Goal: Task Accomplishment & Management: Manage account settings

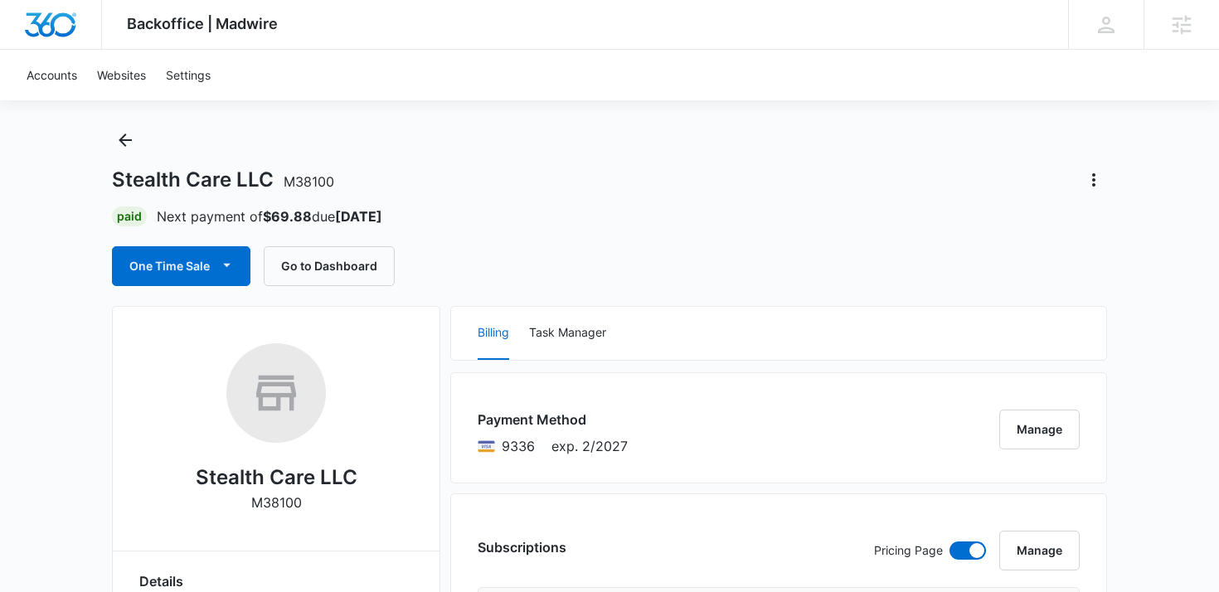
scroll to position [30, 0]
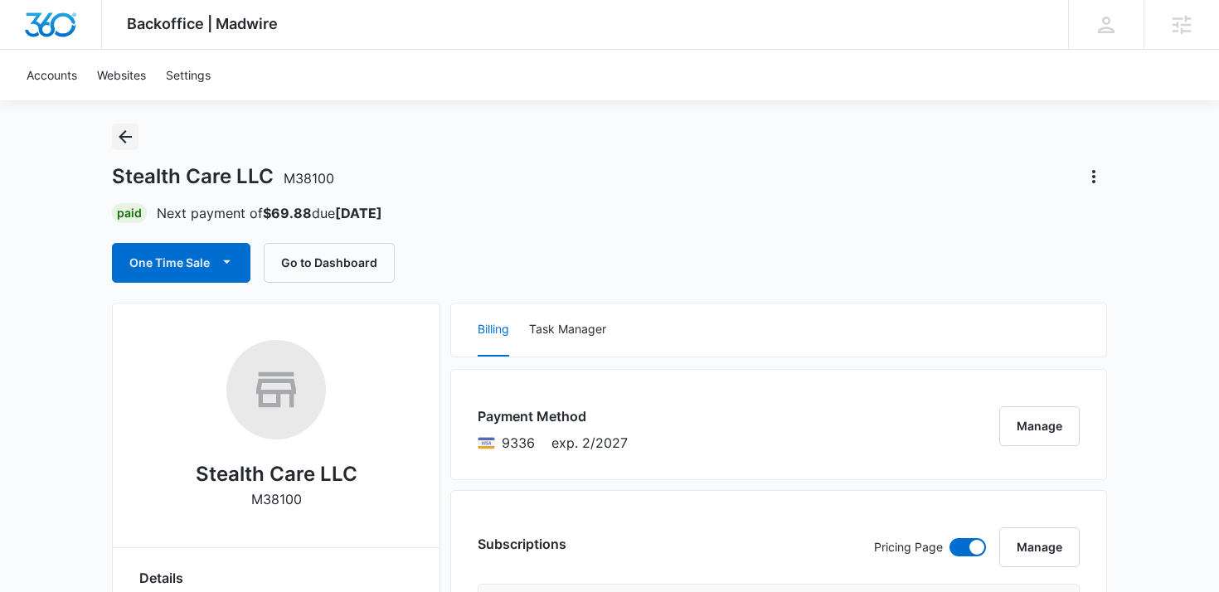
click at [121, 141] on icon "Back" at bounding box center [125, 137] width 20 height 20
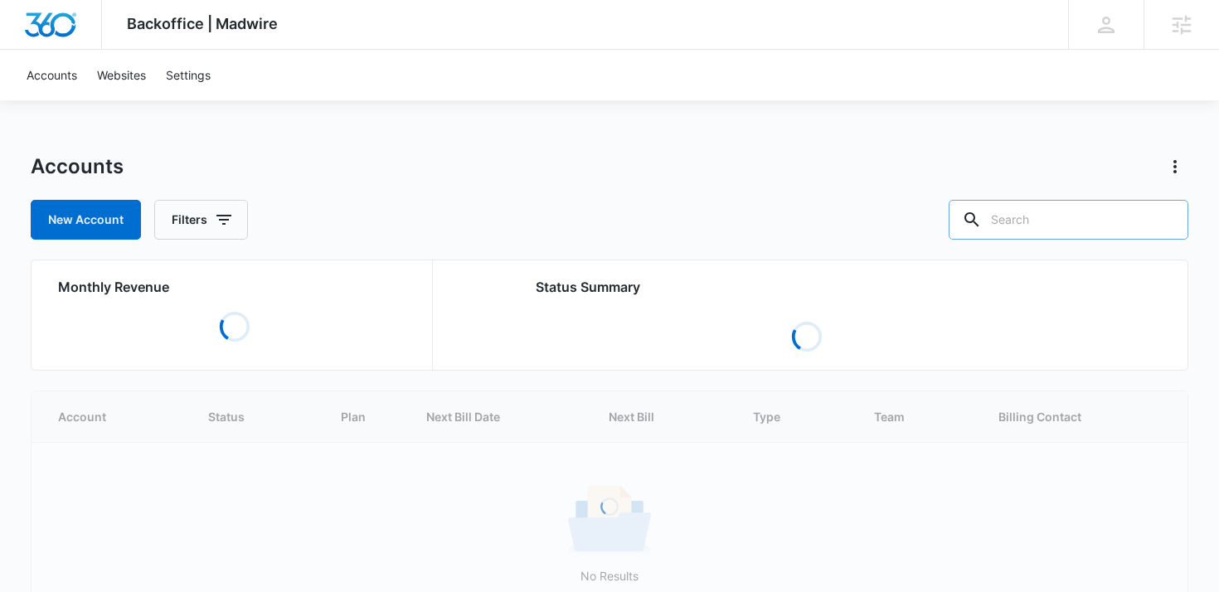
click at [1046, 213] on input "text" at bounding box center [1069, 220] width 240 height 40
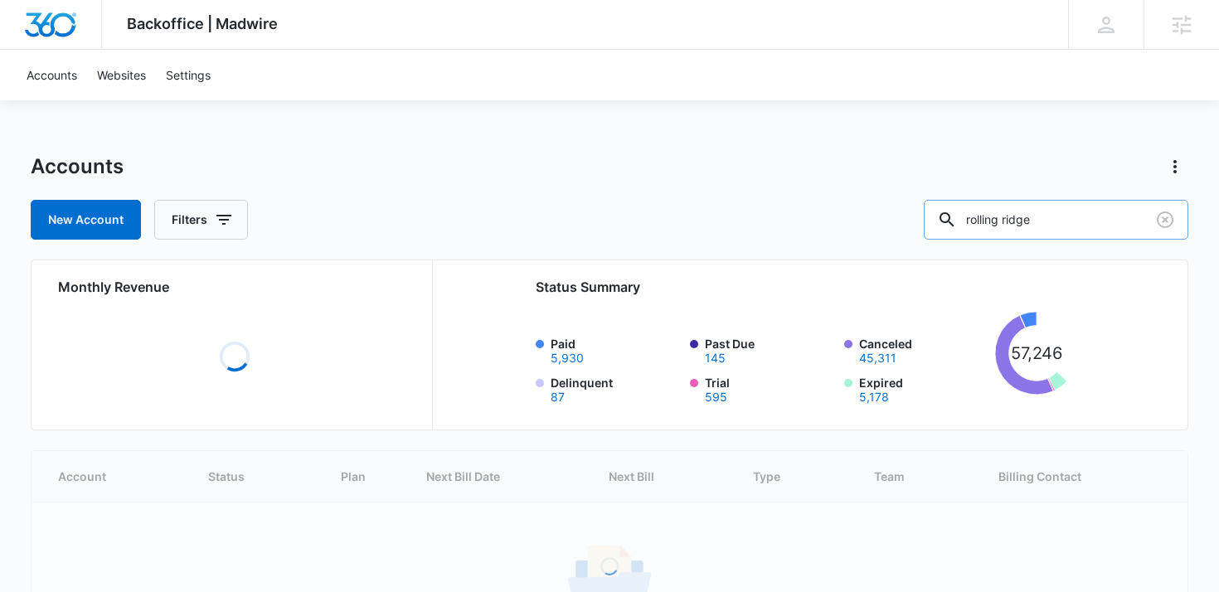
type input "rolling ridge"
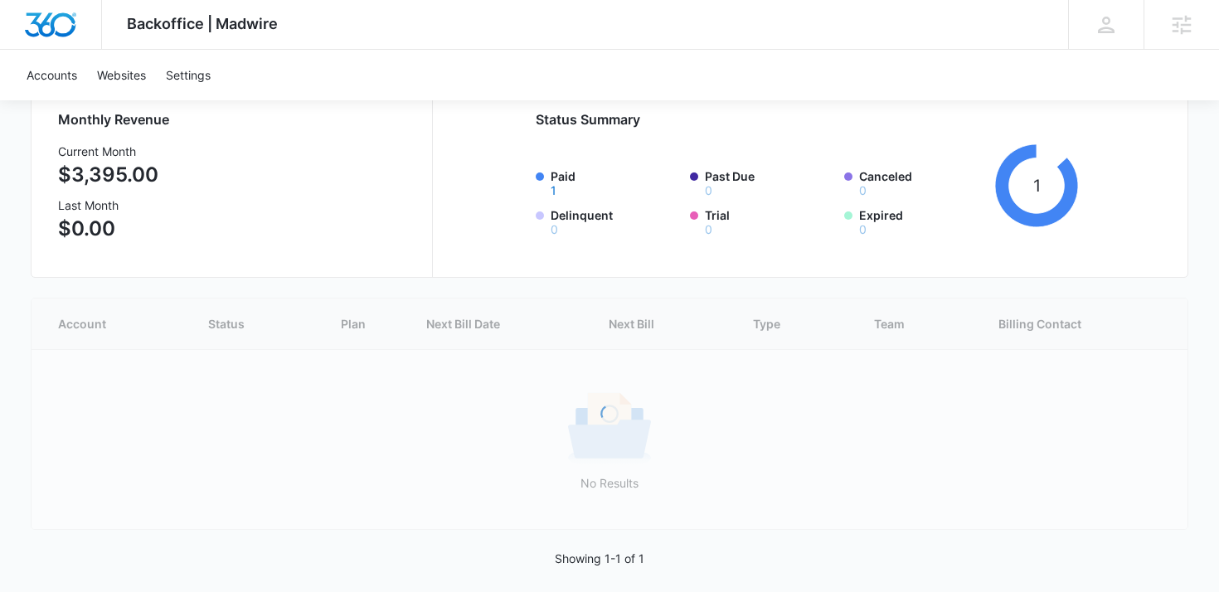
scroll to position [91, 0]
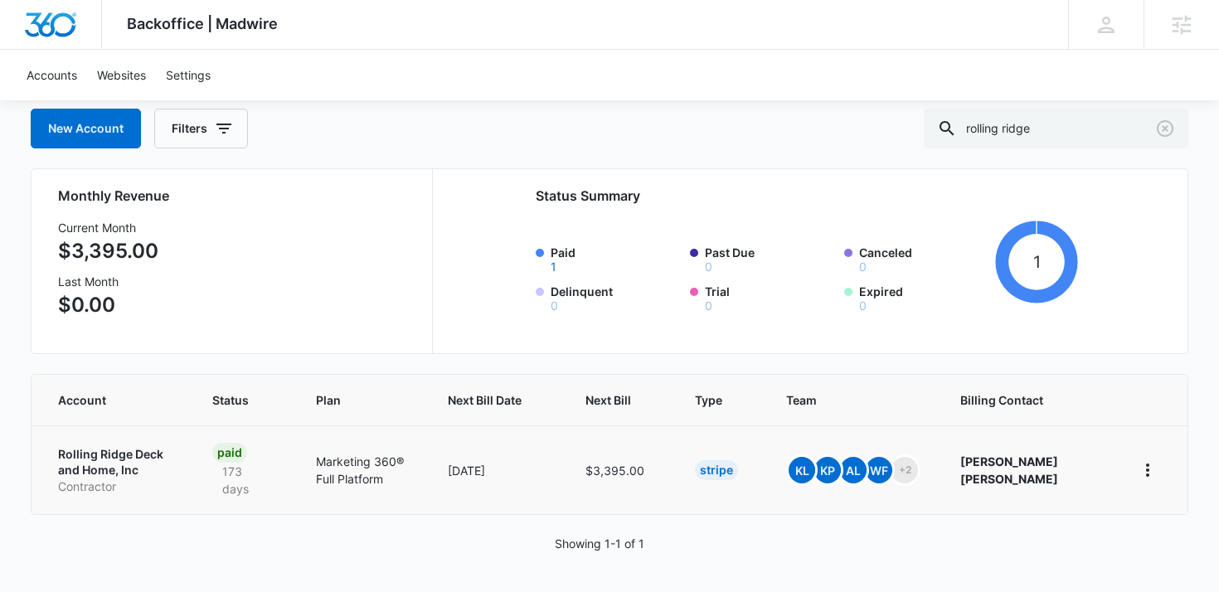
click at [133, 454] on p "Rolling Ridge Deck and Home, Inc" at bounding box center [115, 462] width 114 height 32
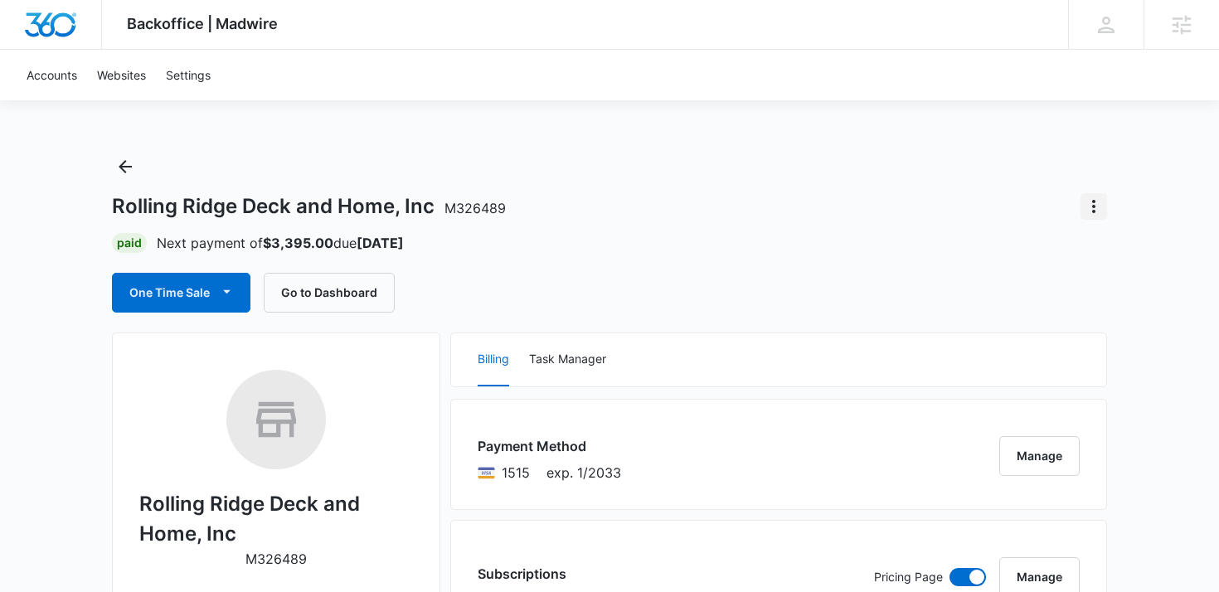
click at [1101, 207] on icon "Actions" at bounding box center [1094, 207] width 20 height 20
click at [726, 268] on div "Rolling Ridge Deck and Home, Inc M326489 Paid Next payment of $3,395.00 due Oct…" at bounding box center [609, 232] width 995 height 159
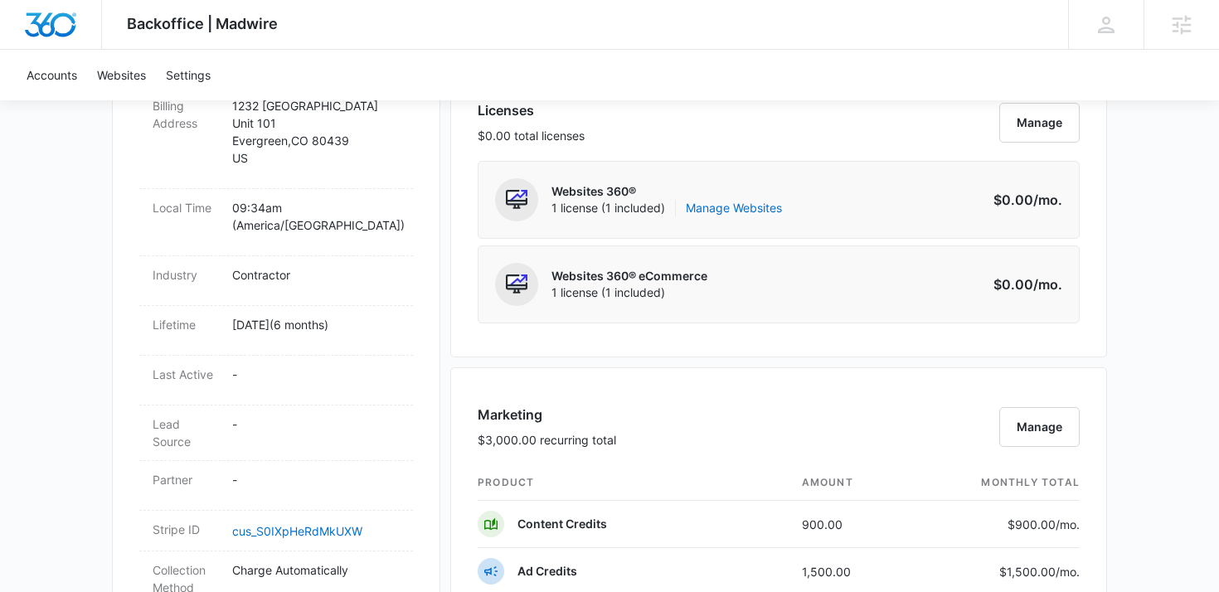
scroll to position [731, 0]
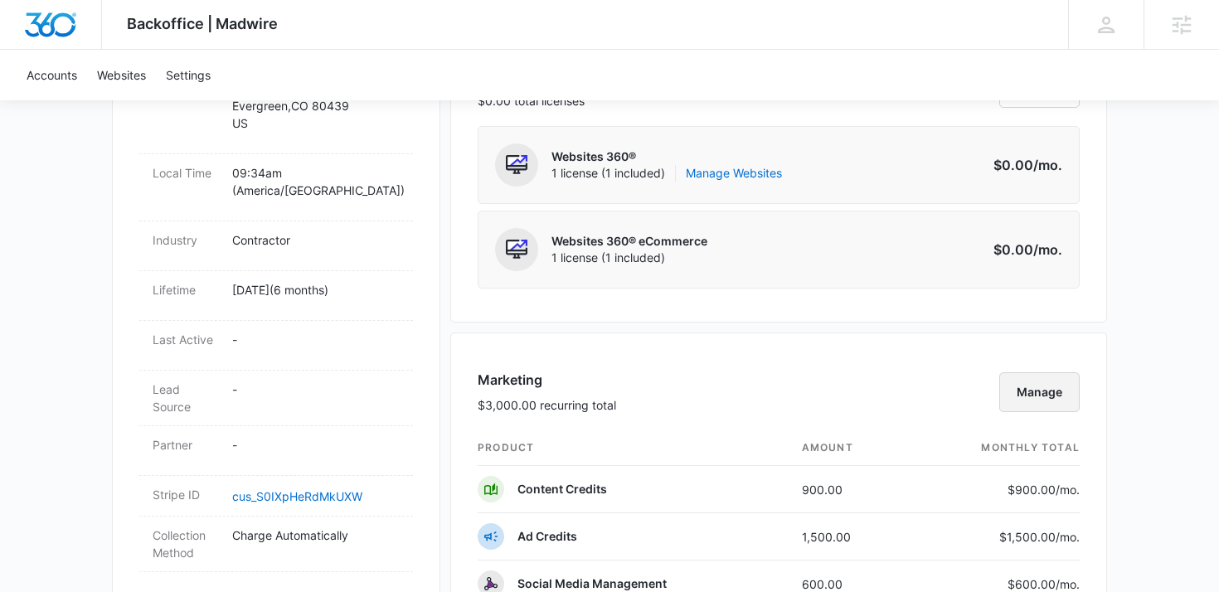
click at [1063, 393] on button "Manage" at bounding box center [1039, 392] width 80 height 40
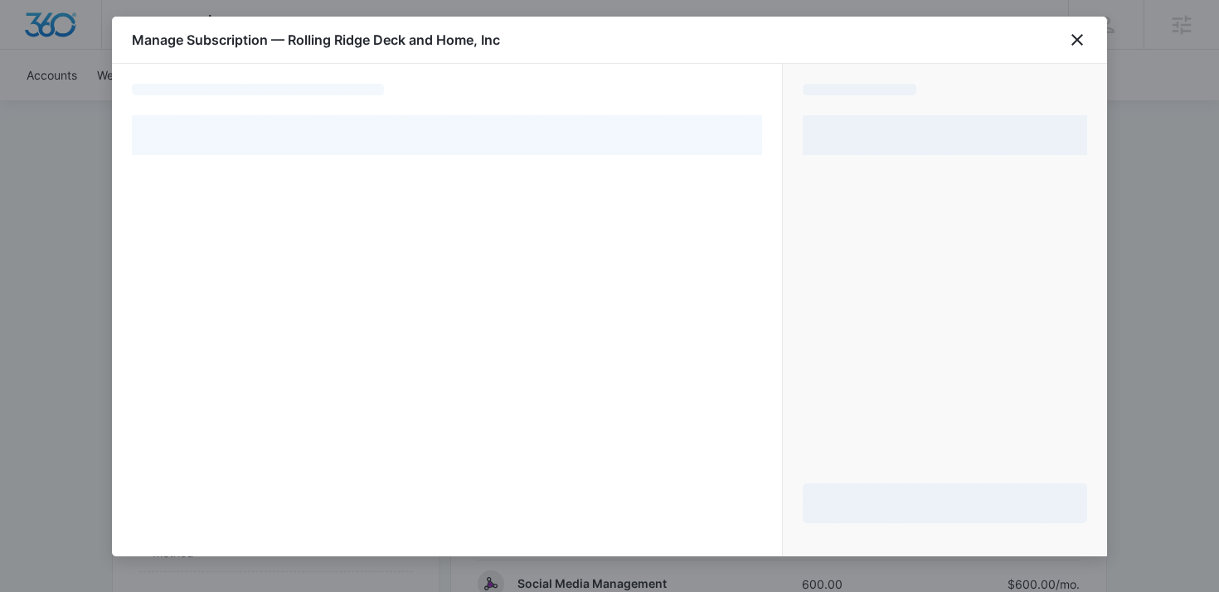
select select "pm_1RExD9A4n8RTgNjUO6RG7B34"
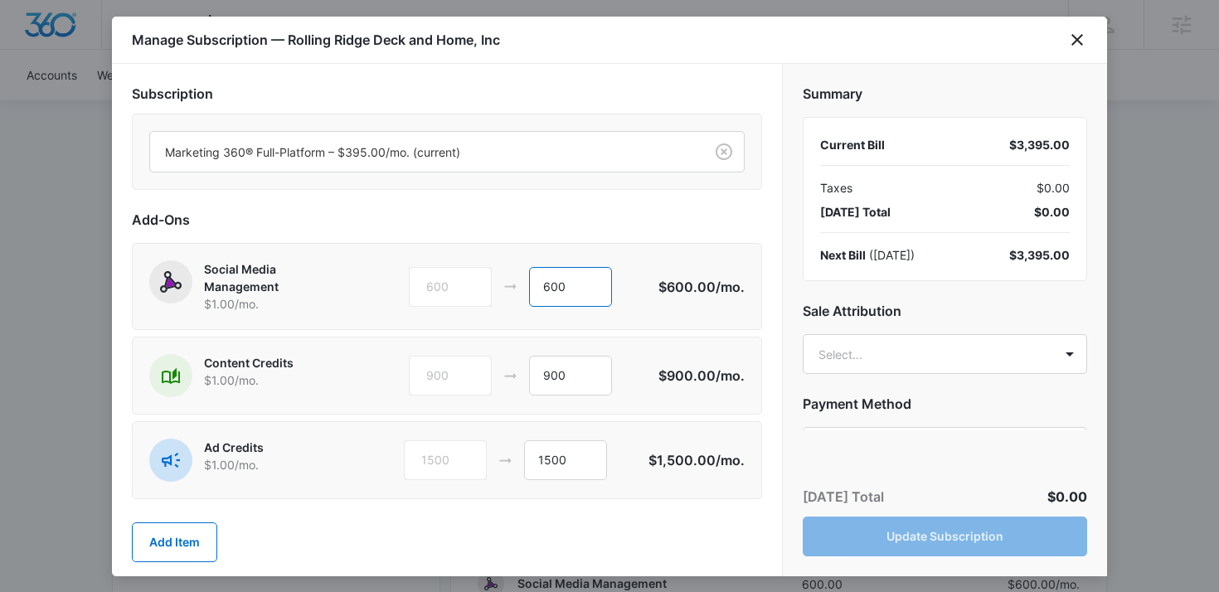
click at [557, 288] on input "600" at bounding box center [570, 287] width 83 height 40
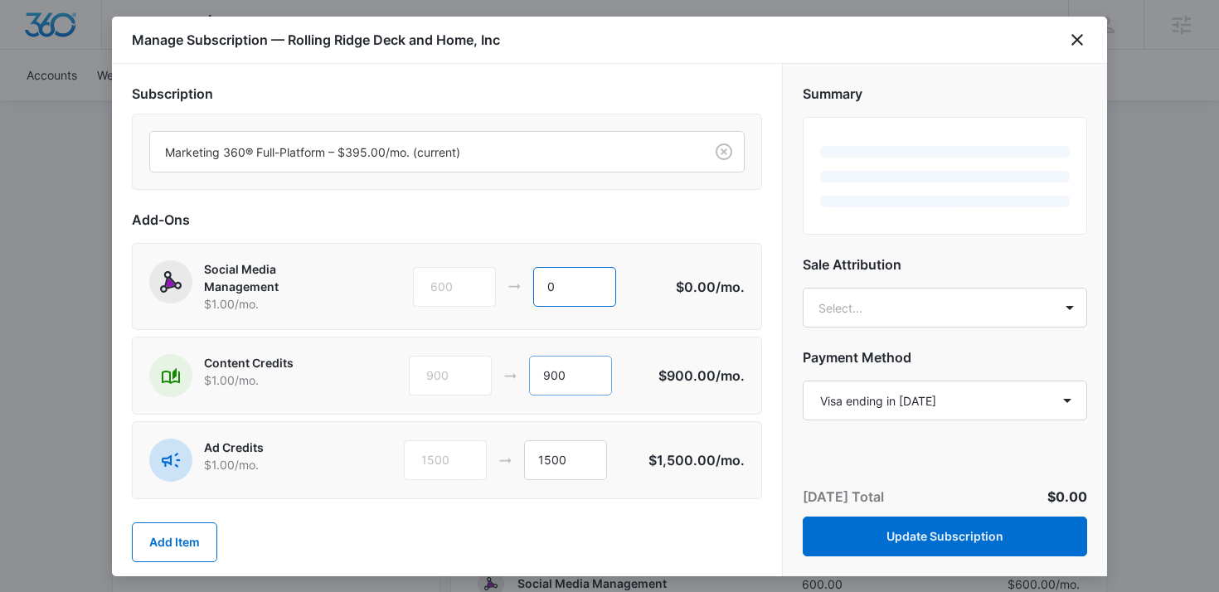
type input "0"
click at [558, 373] on input "900" at bounding box center [570, 376] width 83 height 40
type input "0"
click at [560, 456] on input "1500" at bounding box center [565, 460] width 83 height 40
type input "0"
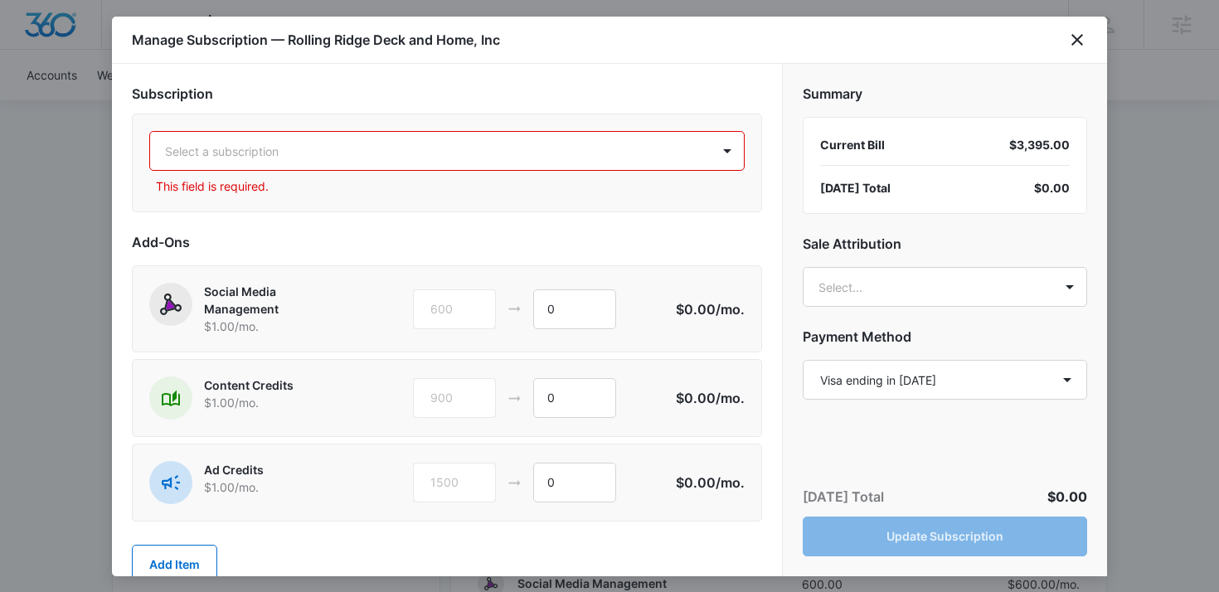
click at [347, 151] on div at bounding box center [427, 151] width 524 height 21
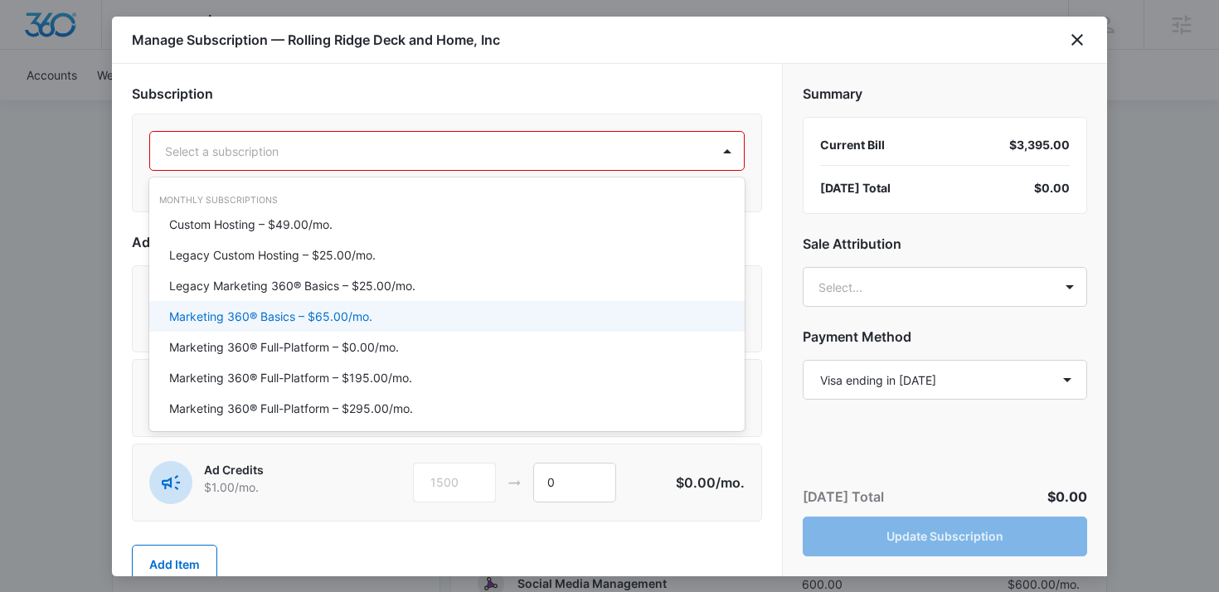
scroll to position [7, 0]
click at [334, 320] on p "Marketing 360® Basics – $65.00/mo." at bounding box center [270, 315] width 203 height 17
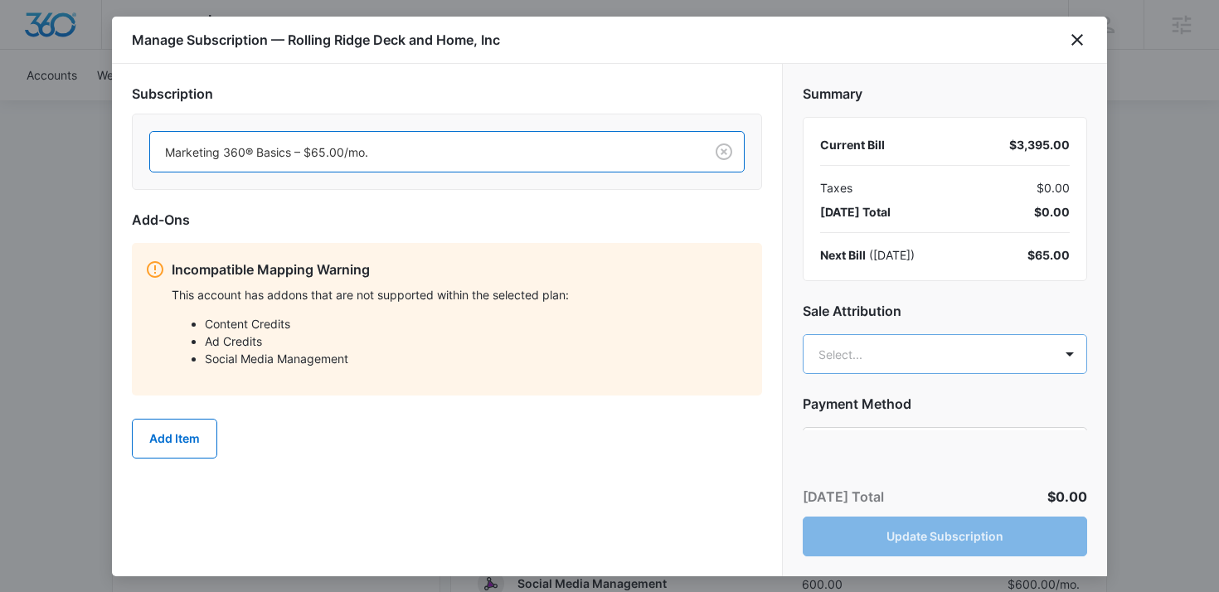
click at [901, 367] on body "Backoffice | Madwire Apps Settings AL Aimee Lee aimee.lee@madwire.com My Profil…" at bounding box center [609, 410] width 1219 height 2282
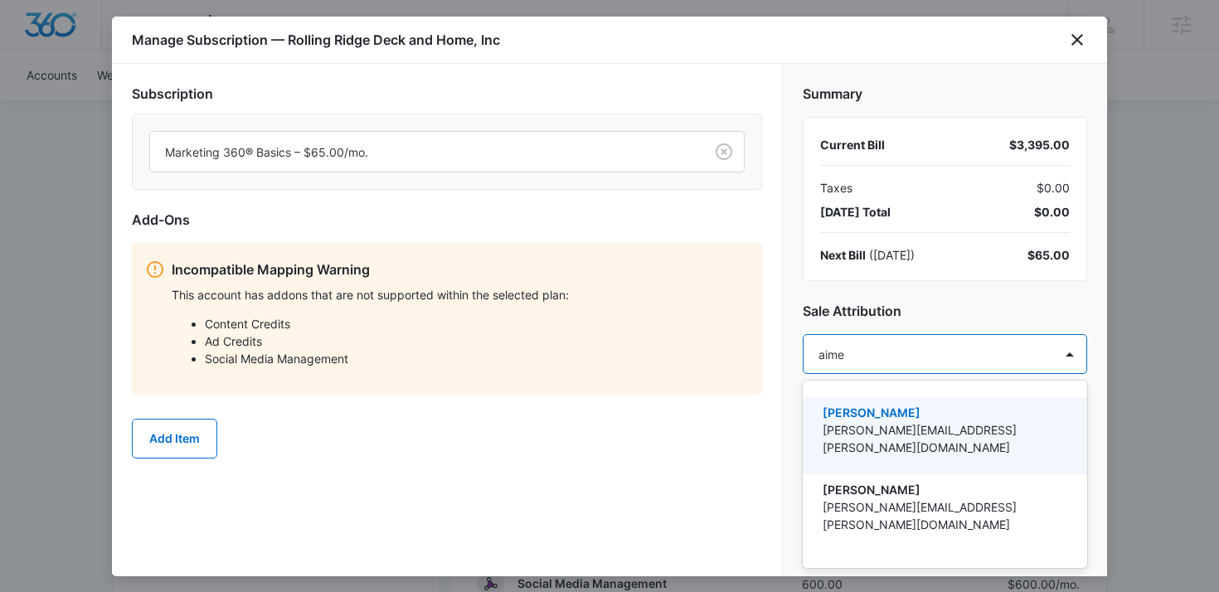
type input "[PERSON_NAME]"
click at [906, 416] on p "[PERSON_NAME]" at bounding box center [943, 412] width 241 height 17
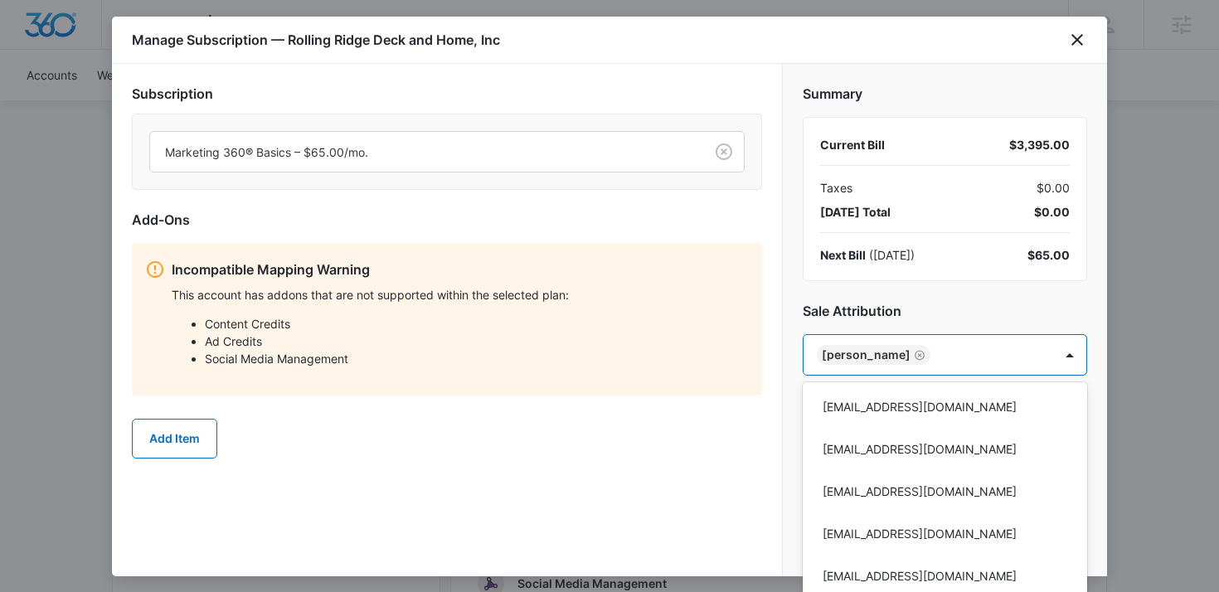
scroll to position [149, 0]
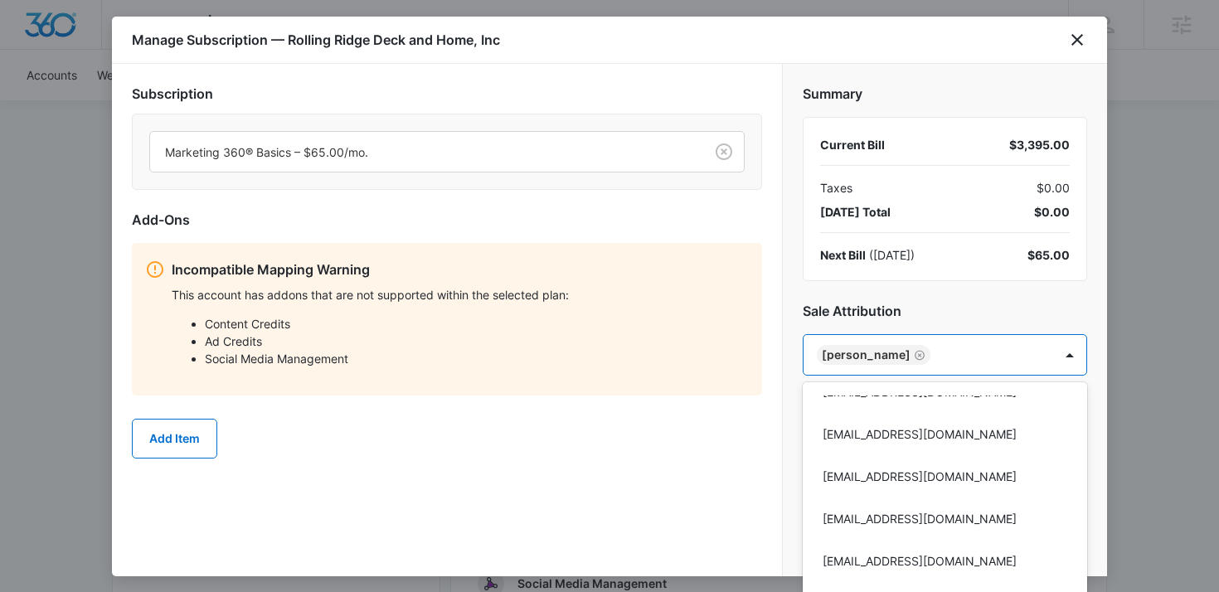
click at [920, 310] on div at bounding box center [609, 296] width 1219 height 592
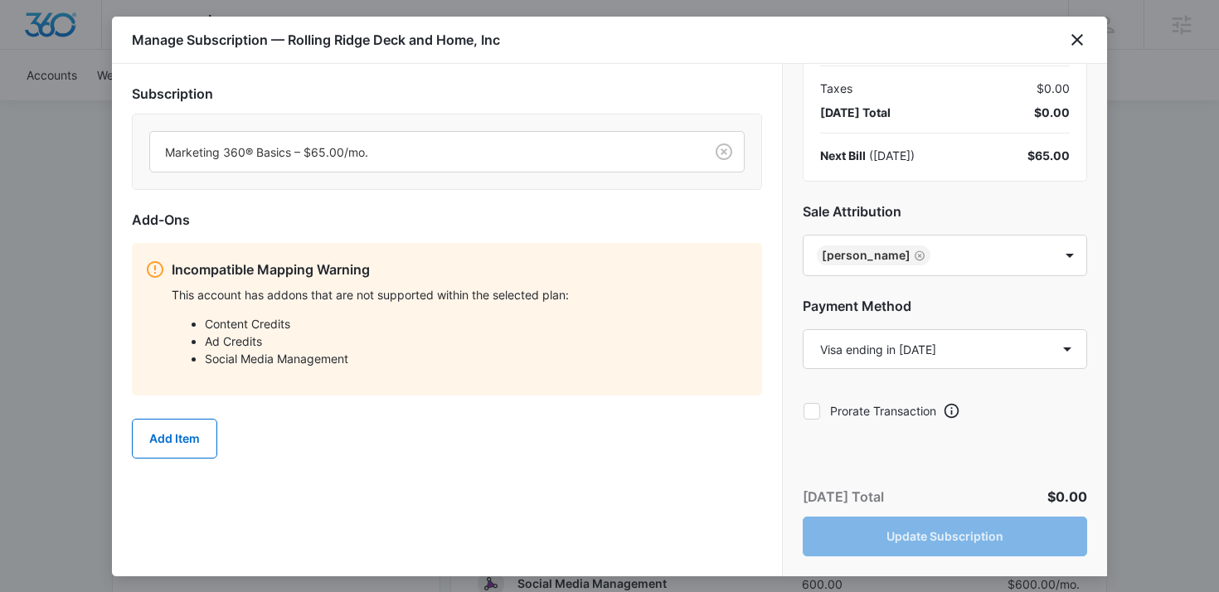
scroll to position [136, 0]
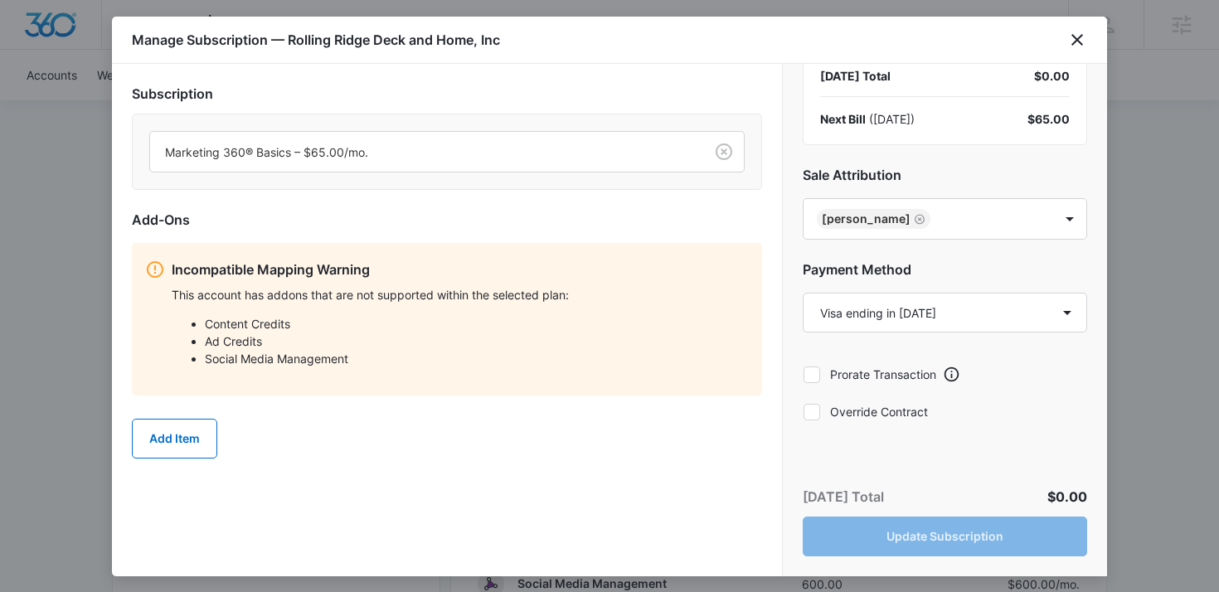
click at [815, 408] on icon at bounding box center [812, 411] width 10 height 7
click at [804, 411] on input "Override Contract" at bounding box center [803, 411] width 1 height 1
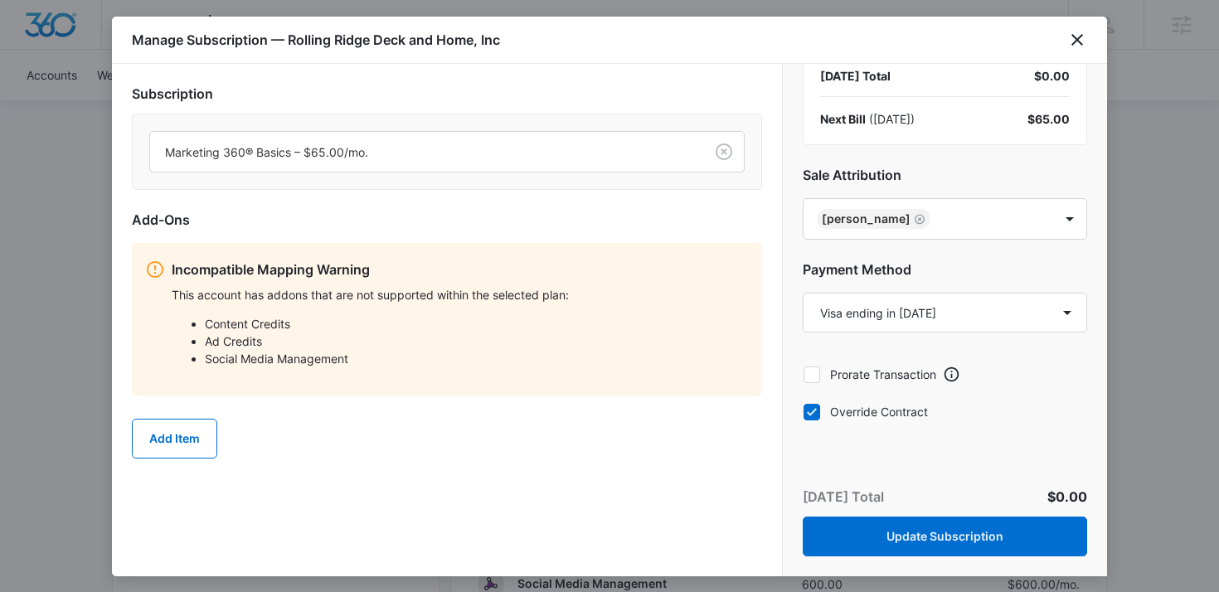
click at [815, 408] on icon at bounding box center [812, 411] width 10 height 7
click at [804, 411] on input "Override Contract" at bounding box center [803, 411] width 1 height 1
checkbox input "false"
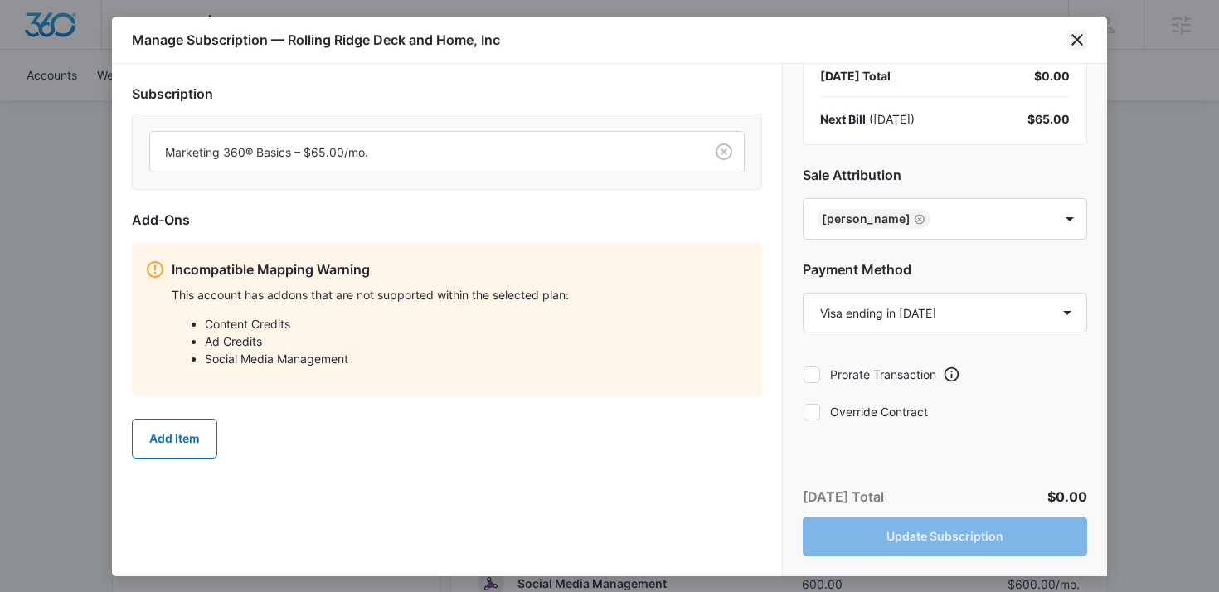
click at [1081, 38] on icon "close" at bounding box center [1077, 40] width 20 height 20
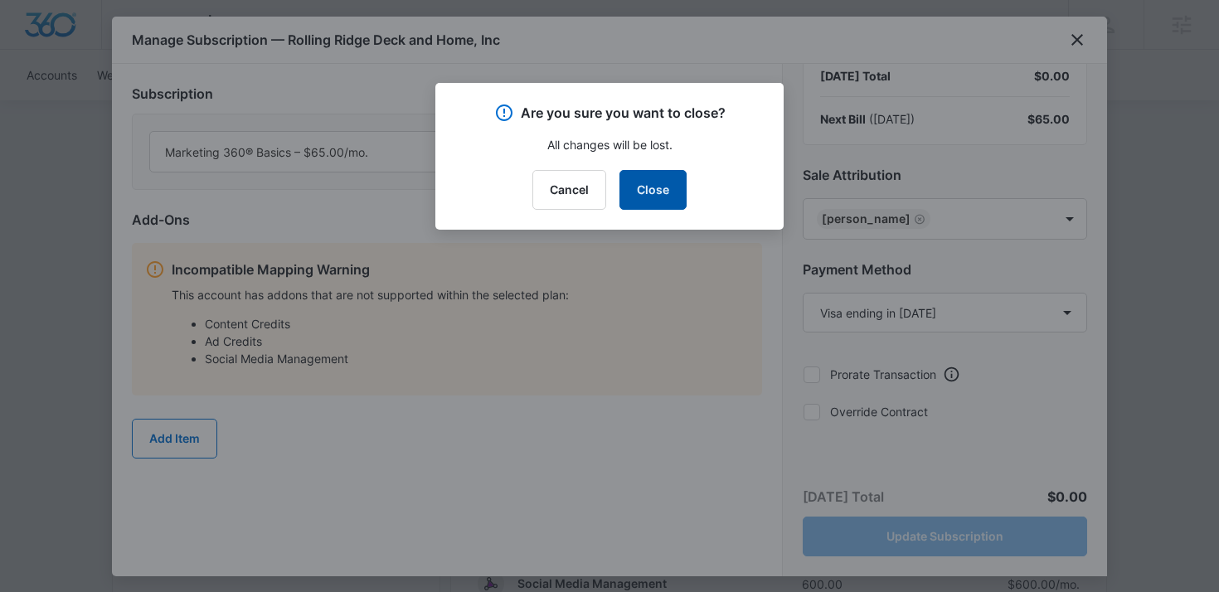
click at [641, 187] on button "Close" at bounding box center [652, 190] width 67 height 40
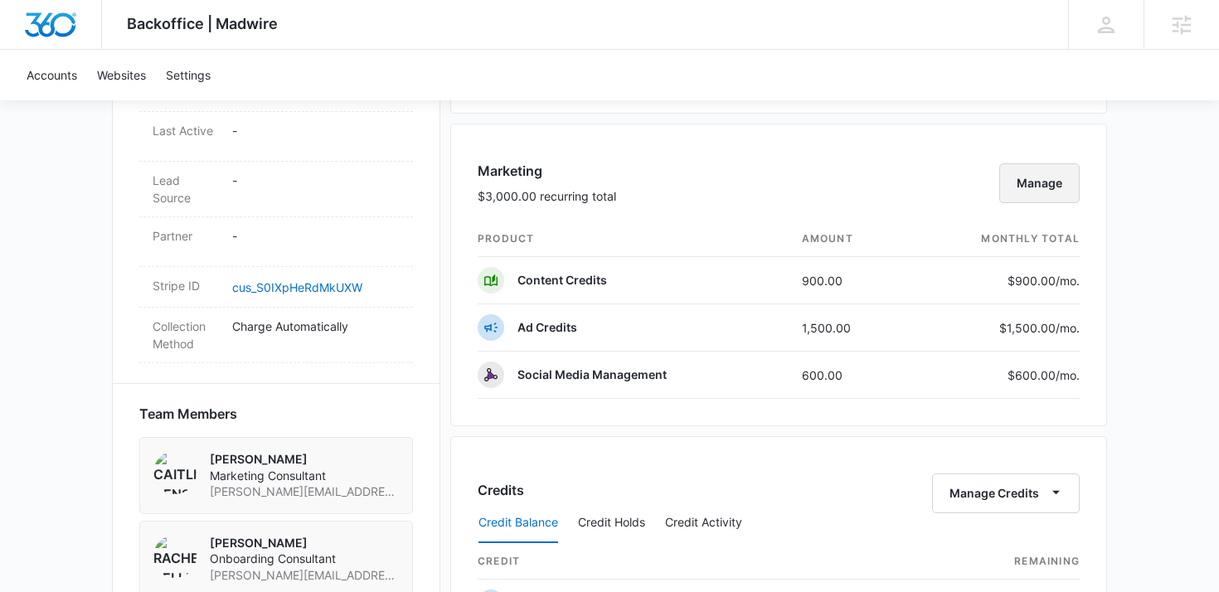
scroll to position [1689, 0]
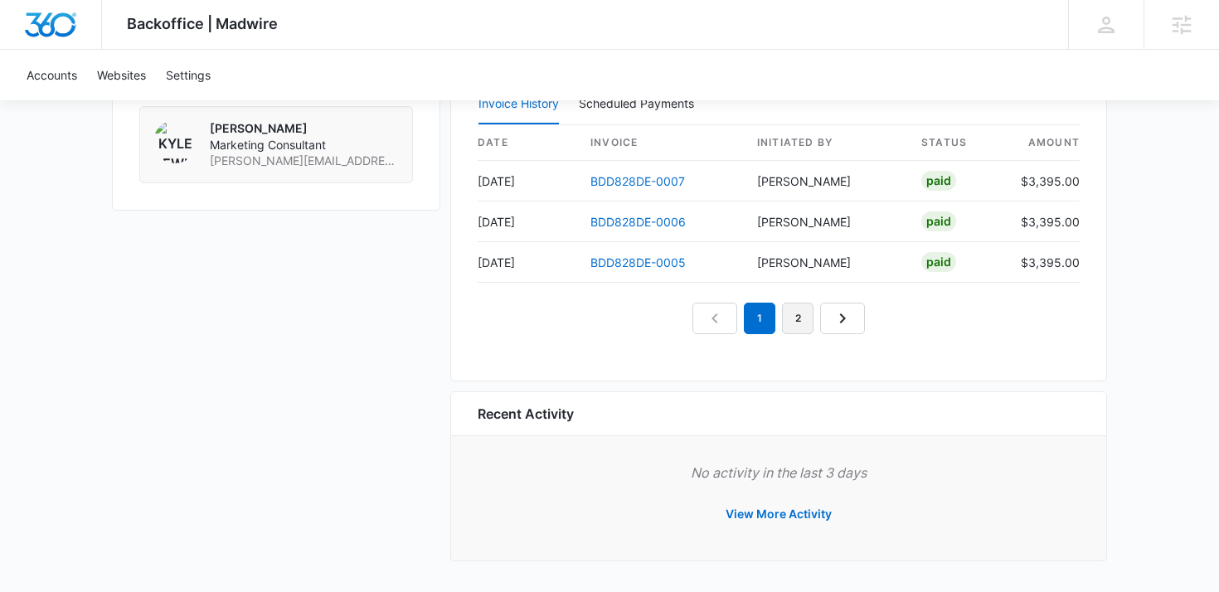
click at [786, 327] on link "2" at bounding box center [798, 319] width 32 height 32
click at [741, 323] on link "1" at bounding box center [741, 319] width 32 height 32
click at [741, 318] on em "1" at bounding box center [741, 319] width 32 height 32
click at [773, 318] on link "2" at bounding box center [779, 319] width 32 height 32
click at [812, 318] on link "3" at bounding box center [817, 319] width 32 height 32
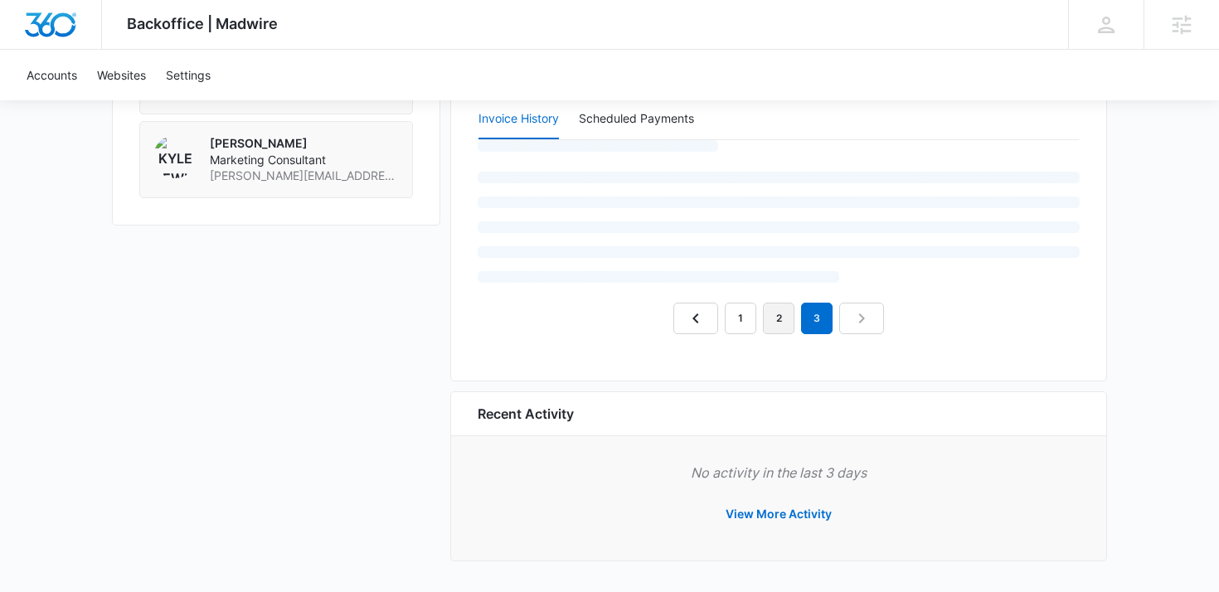
click at [782, 318] on link "2" at bounding box center [779, 319] width 32 height 32
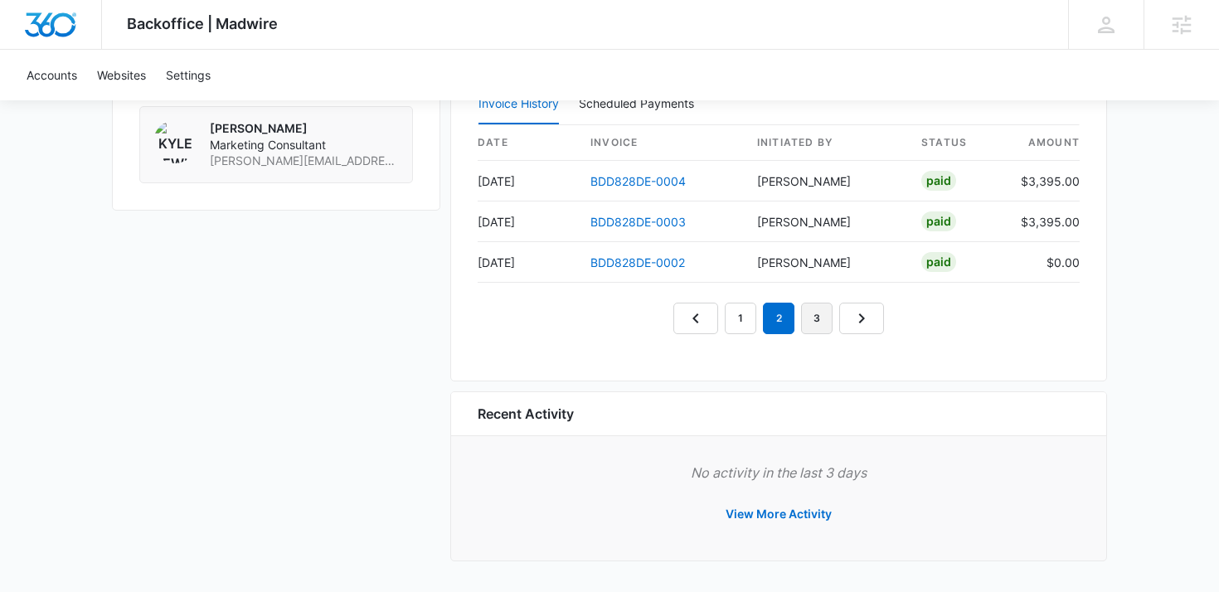
click at [808, 316] on link "3" at bounding box center [817, 319] width 32 height 32
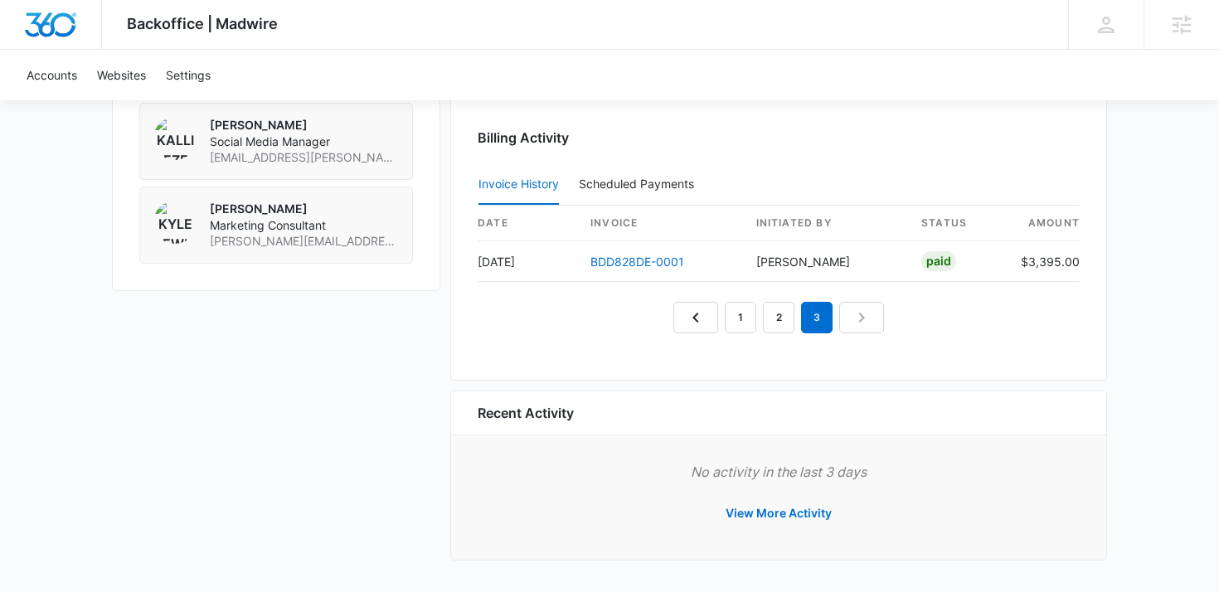
scroll to position [1608, 0]
click at [770, 318] on link "2" at bounding box center [779, 319] width 32 height 32
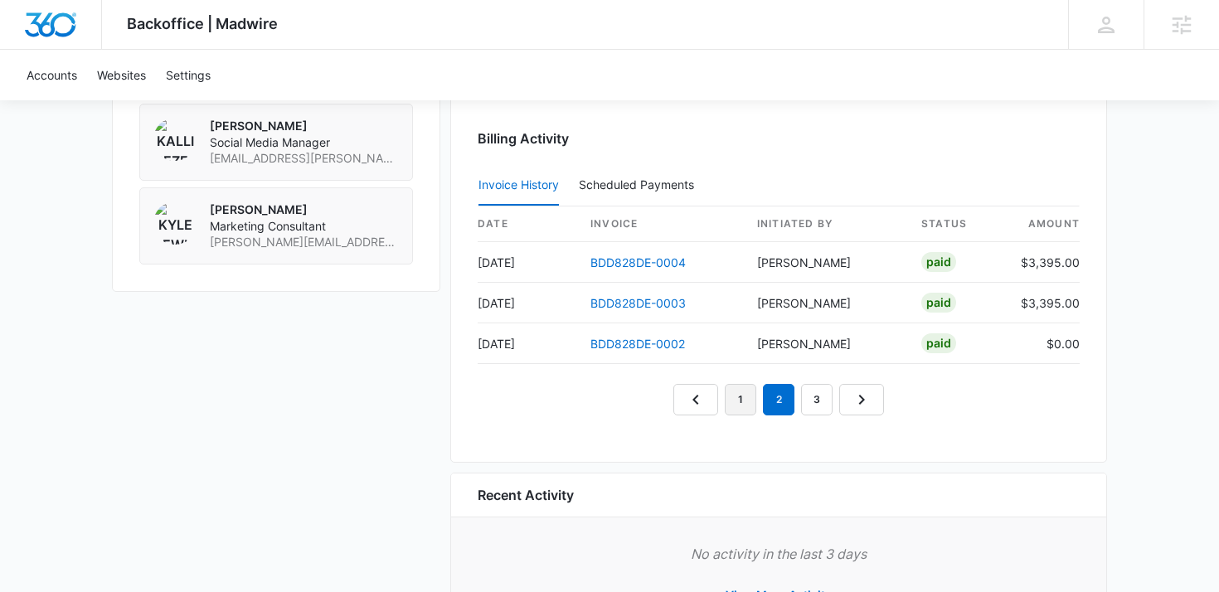
click at [736, 401] on link "1" at bounding box center [741, 400] width 32 height 32
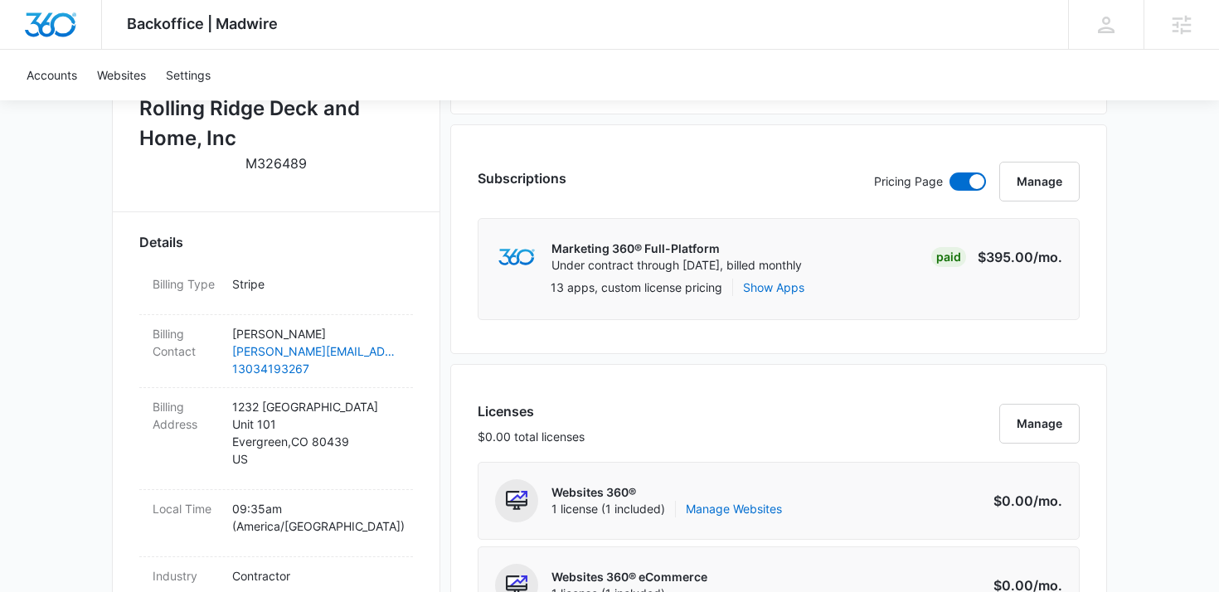
scroll to position [0, 0]
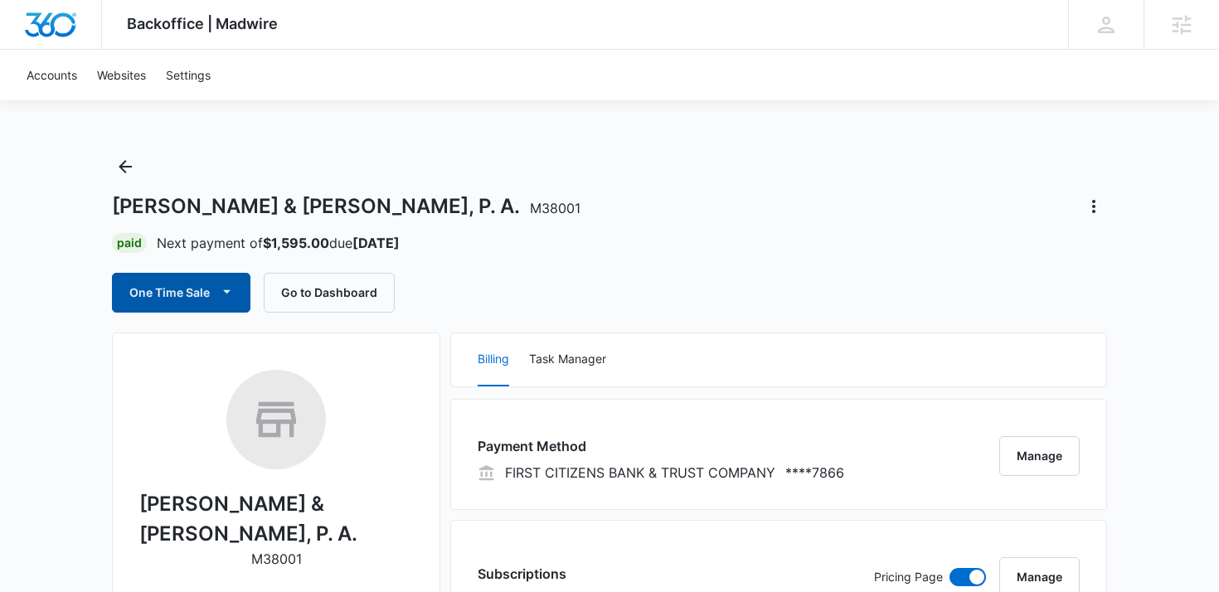
click at [208, 296] on button "One Time Sale" at bounding box center [181, 293] width 138 height 40
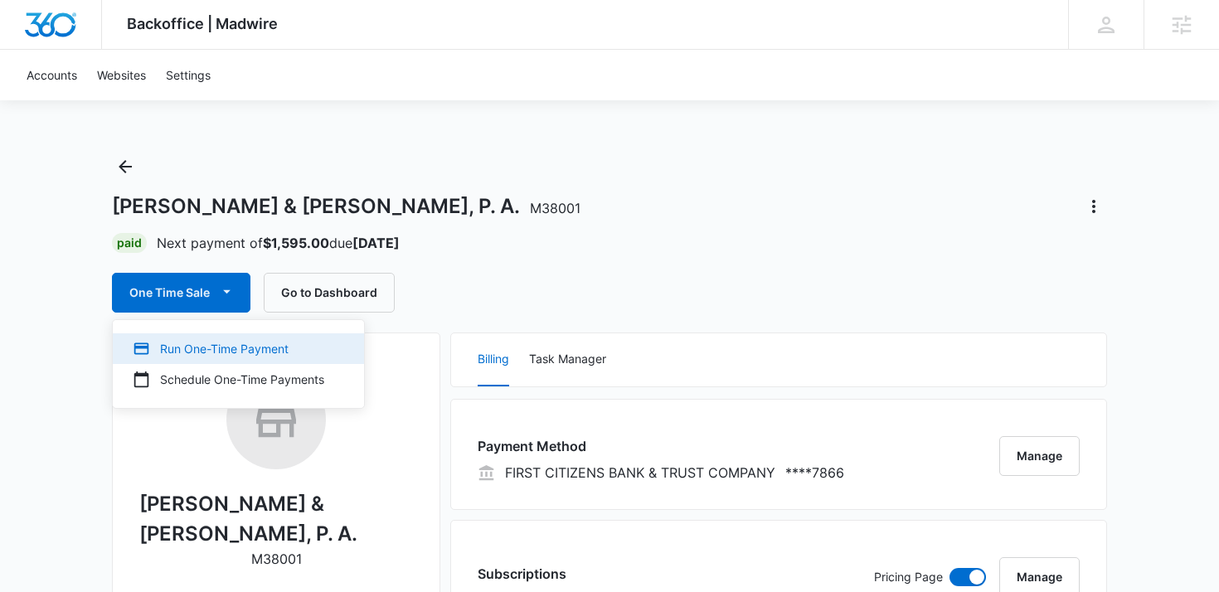
click at [236, 347] on div "Run One-Time Payment" at bounding box center [229, 348] width 192 height 17
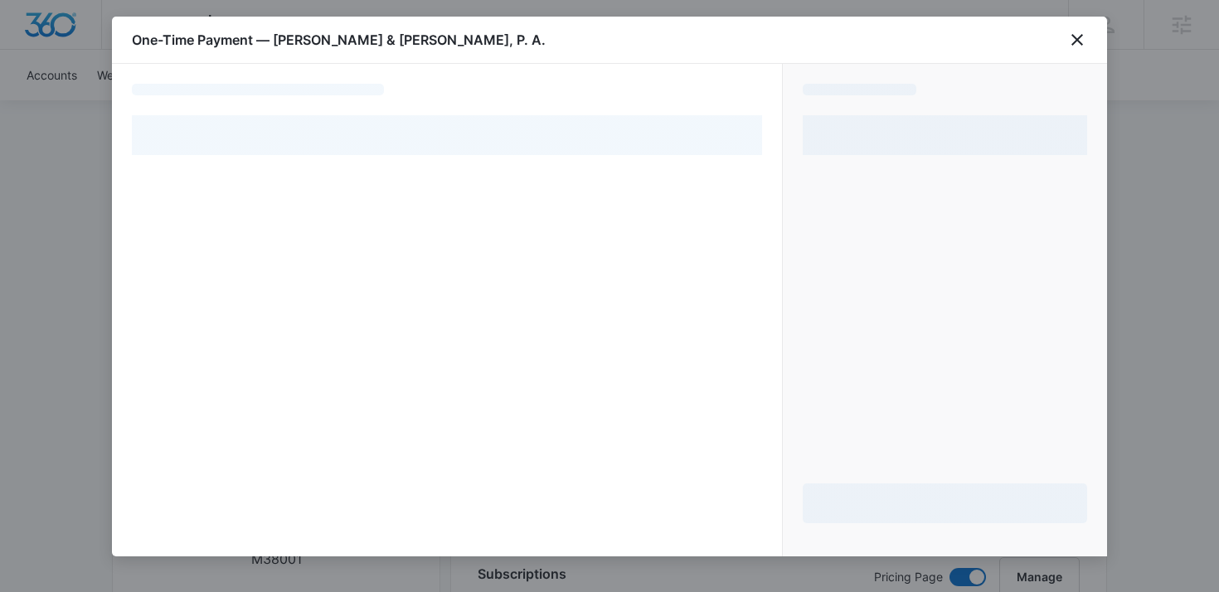
select select "pm_1Q19jlA4n8RTgNjU4wXnyOUY"
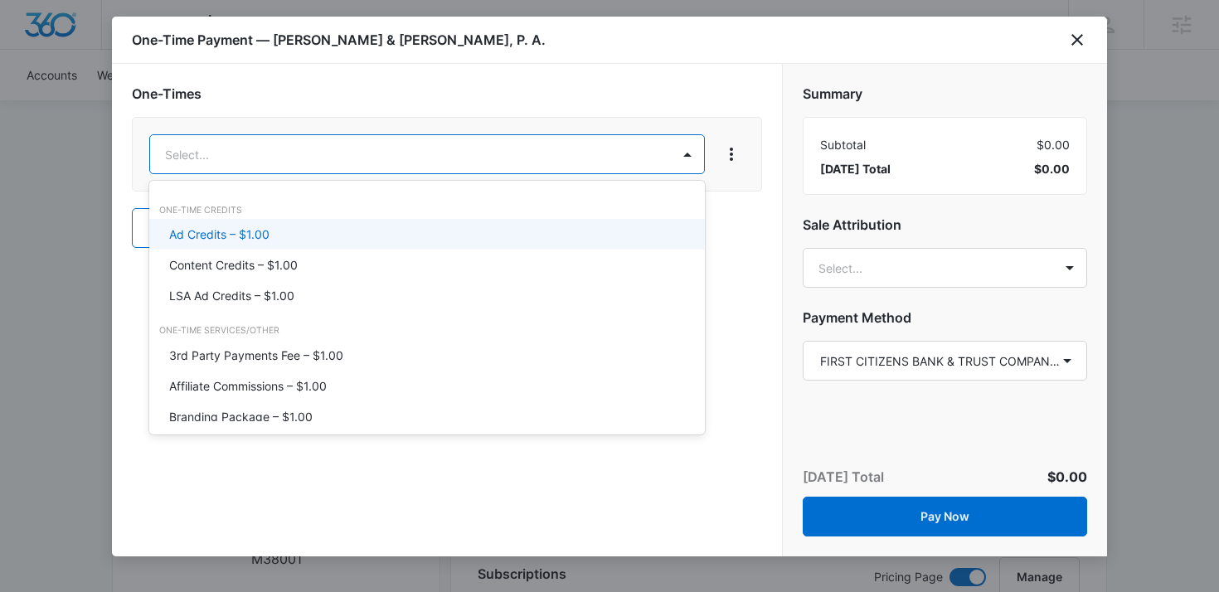
click at [315, 228] on div "Ad Credits – $1.00" at bounding box center [425, 234] width 512 height 17
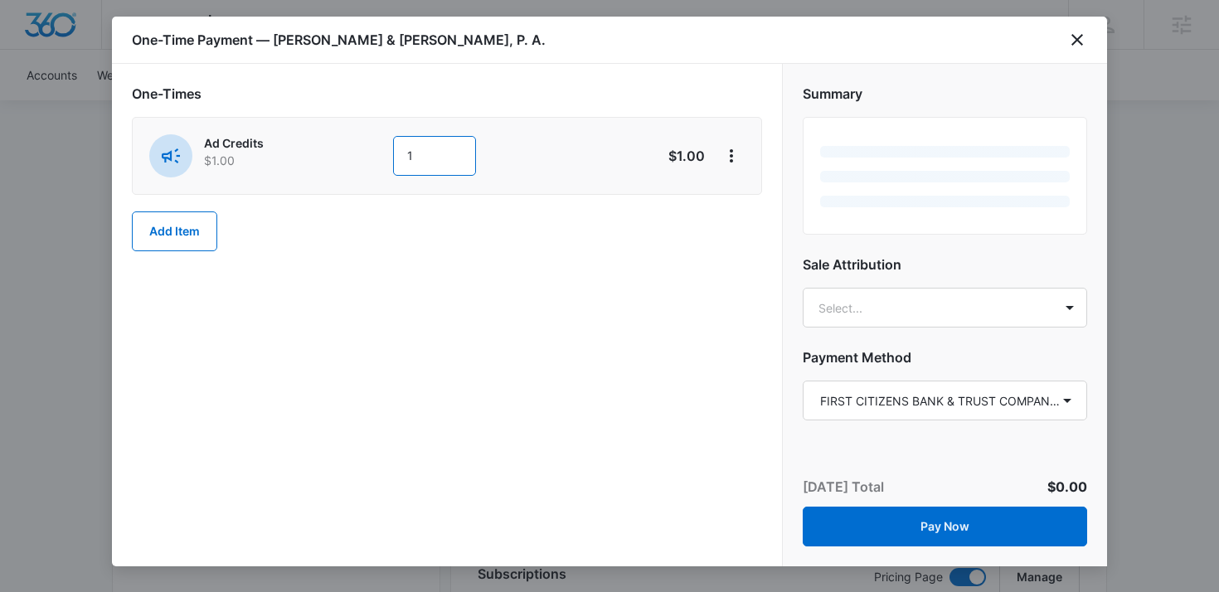
click at [458, 155] on input "1" at bounding box center [434, 156] width 83 height 40
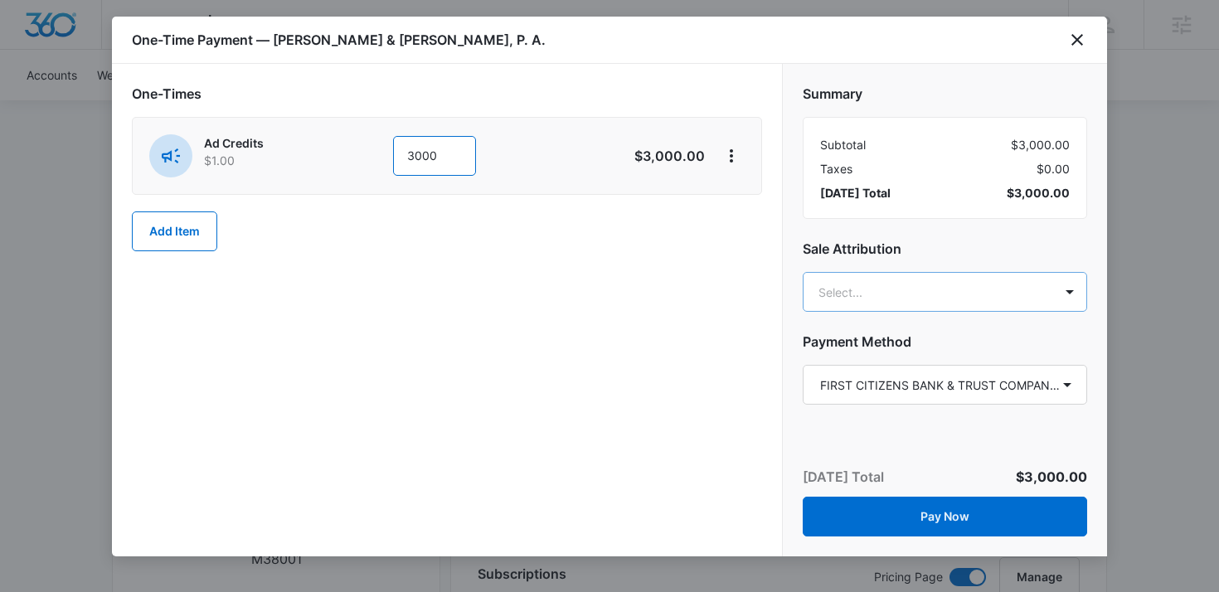
type input "3000"
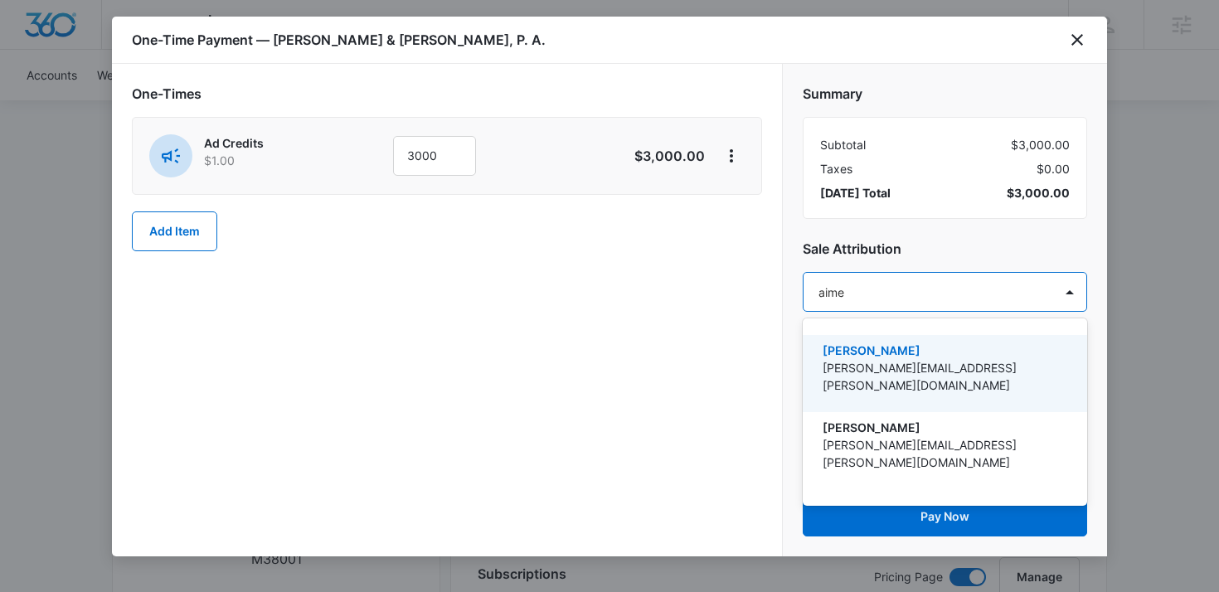
type input "[PERSON_NAME]"
click at [864, 369] on p "[PERSON_NAME][EMAIL_ADDRESS][PERSON_NAME][DOMAIN_NAME]" at bounding box center [943, 376] width 241 height 35
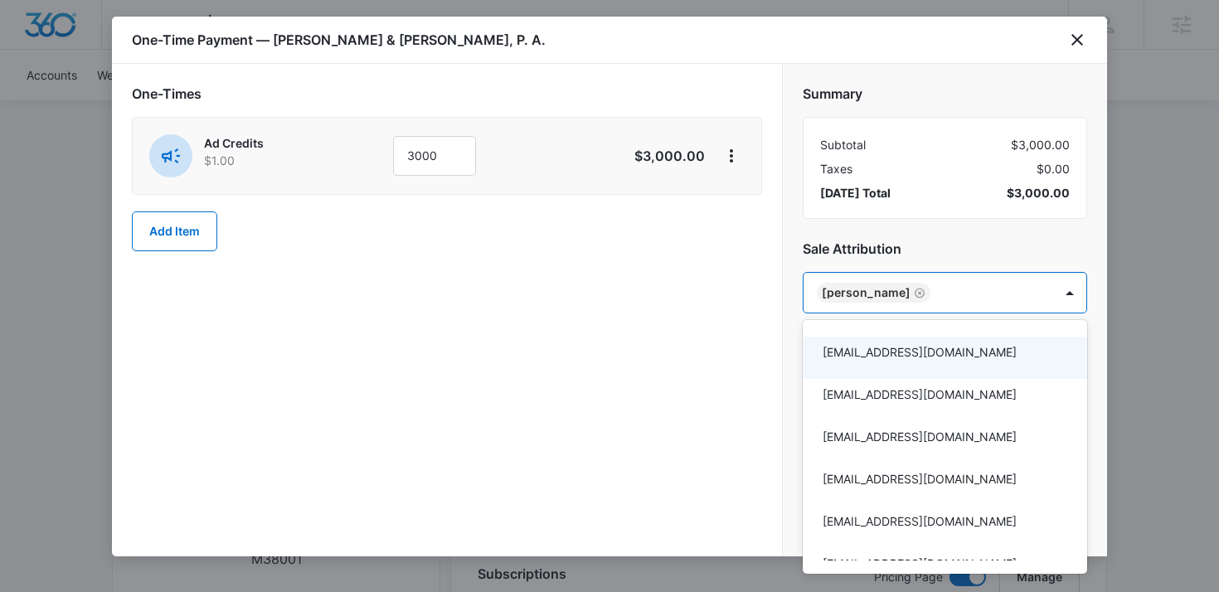
click at [943, 254] on div at bounding box center [609, 296] width 1219 height 592
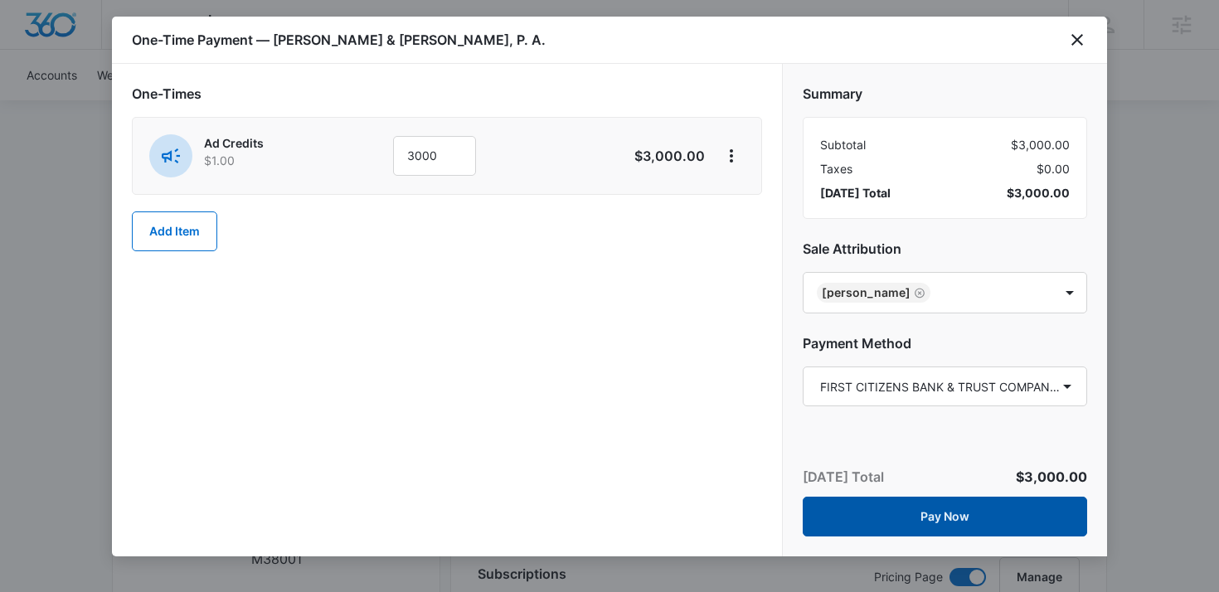
click at [875, 512] on button "Pay Now" at bounding box center [945, 517] width 284 height 40
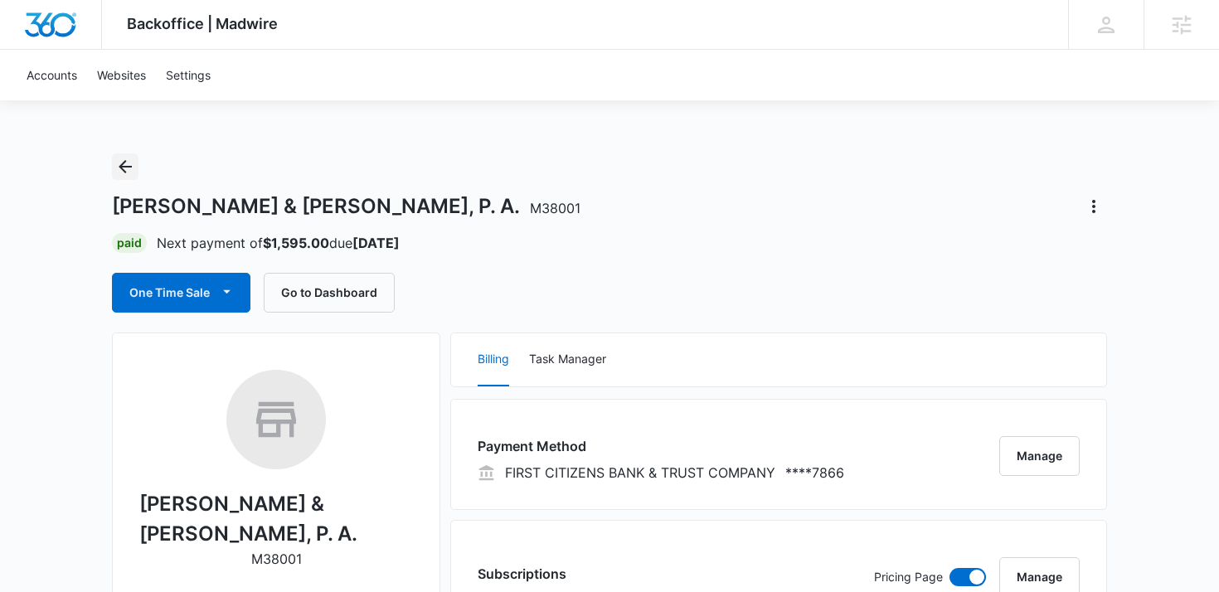
click at [131, 167] on icon "Back" at bounding box center [125, 166] width 13 height 13
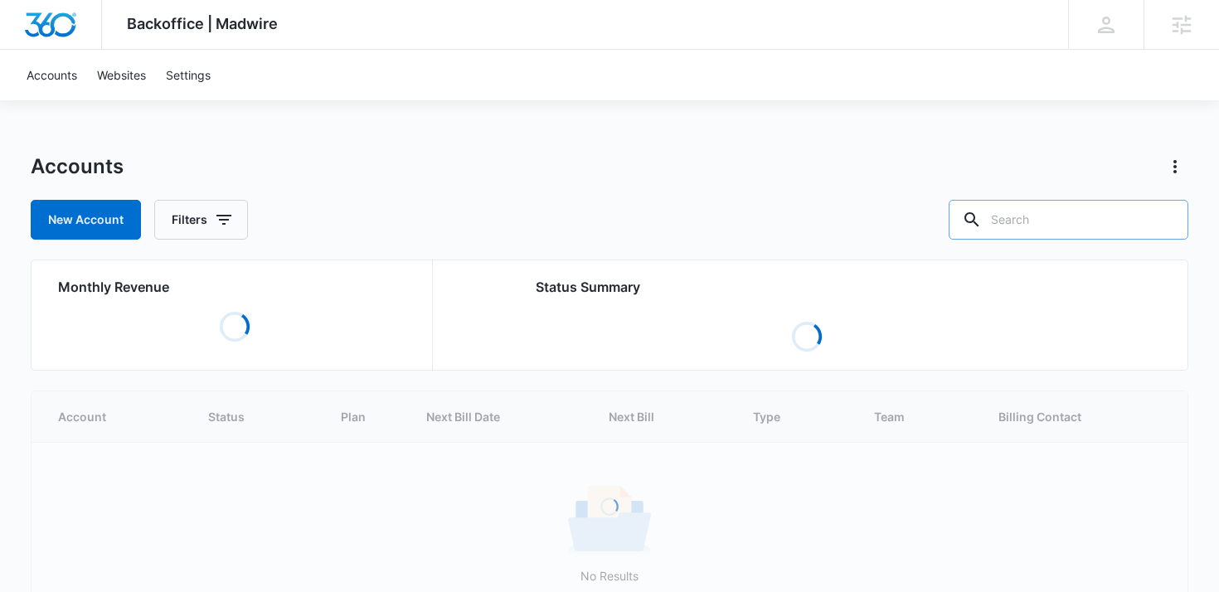
click at [1073, 221] on input "text" at bounding box center [1069, 220] width 240 height 40
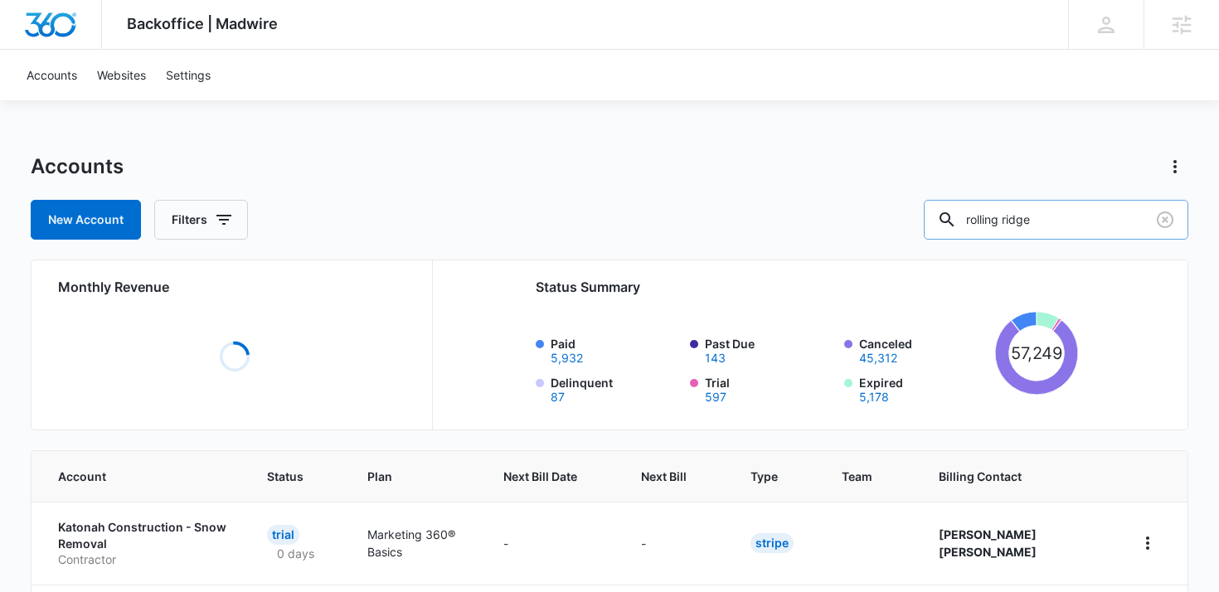
type input "rolling ridge"
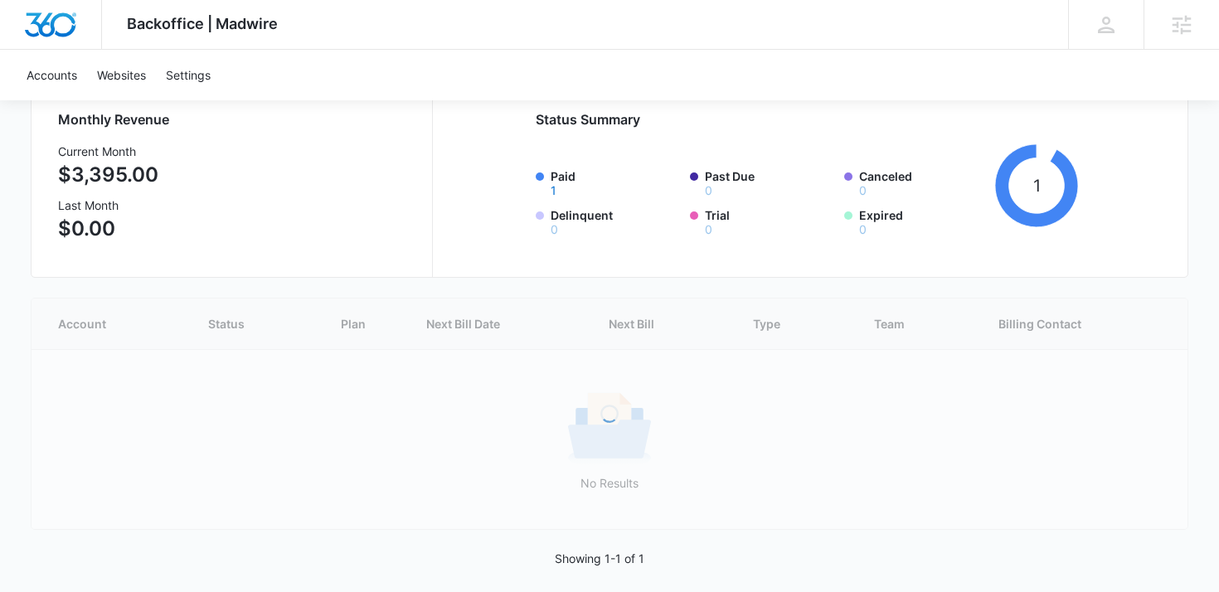
scroll to position [91, 0]
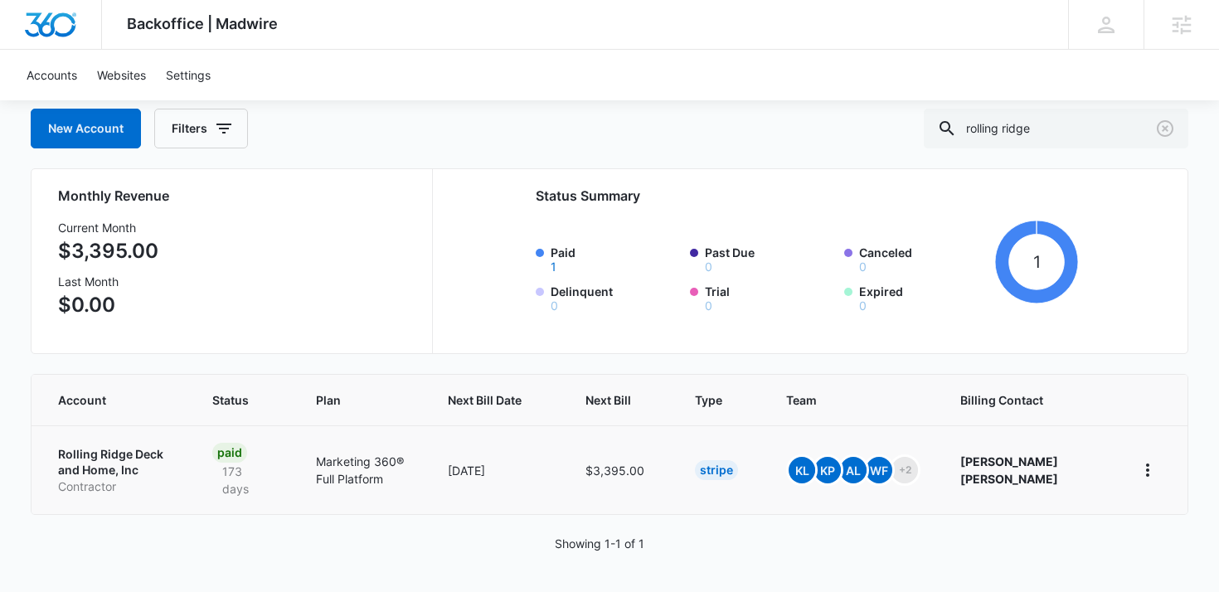
click at [168, 456] on p "Rolling Ridge Deck and Home, Inc" at bounding box center [115, 462] width 114 height 32
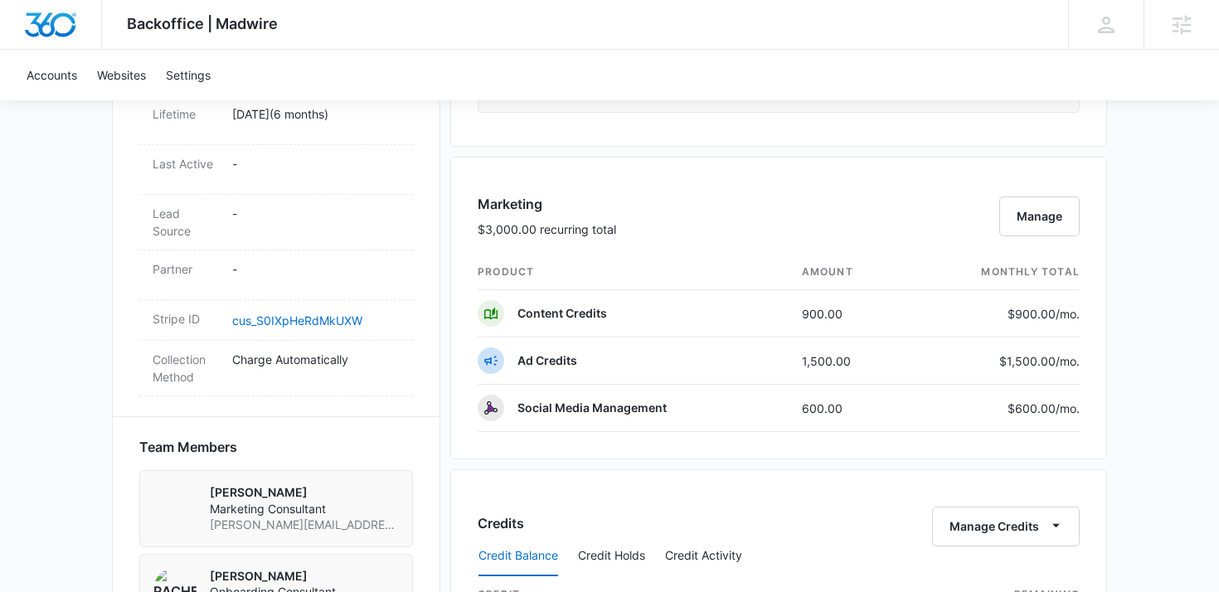
scroll to position [843, 0]
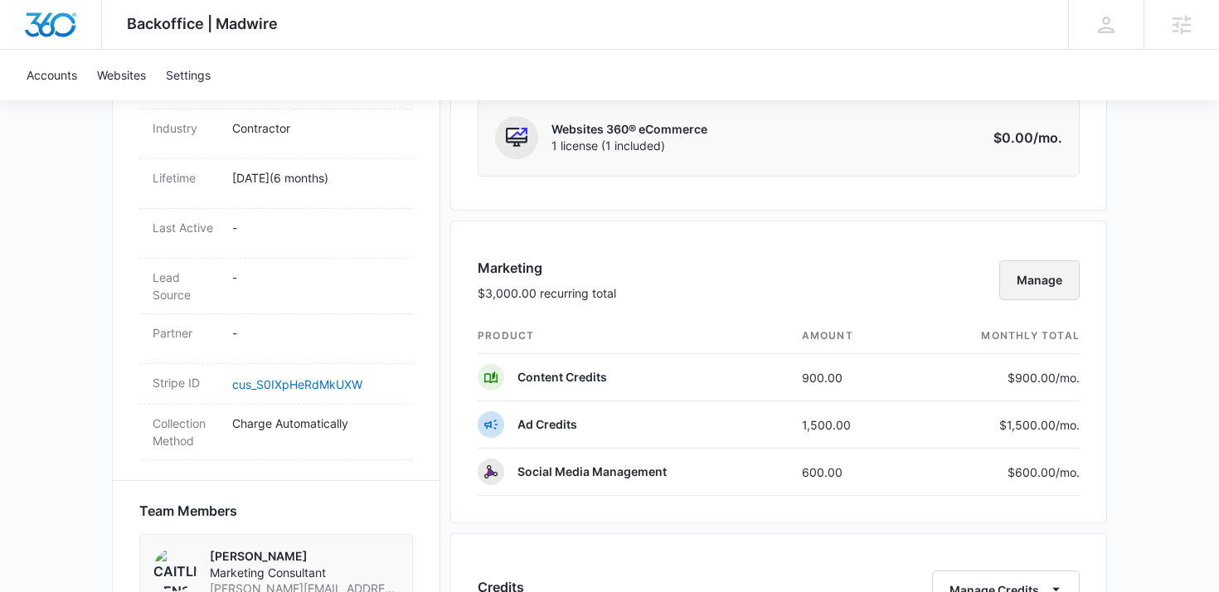
click at [1038, 262] on button "Manage" at bounding box center [1039, 280] width 80 height 40
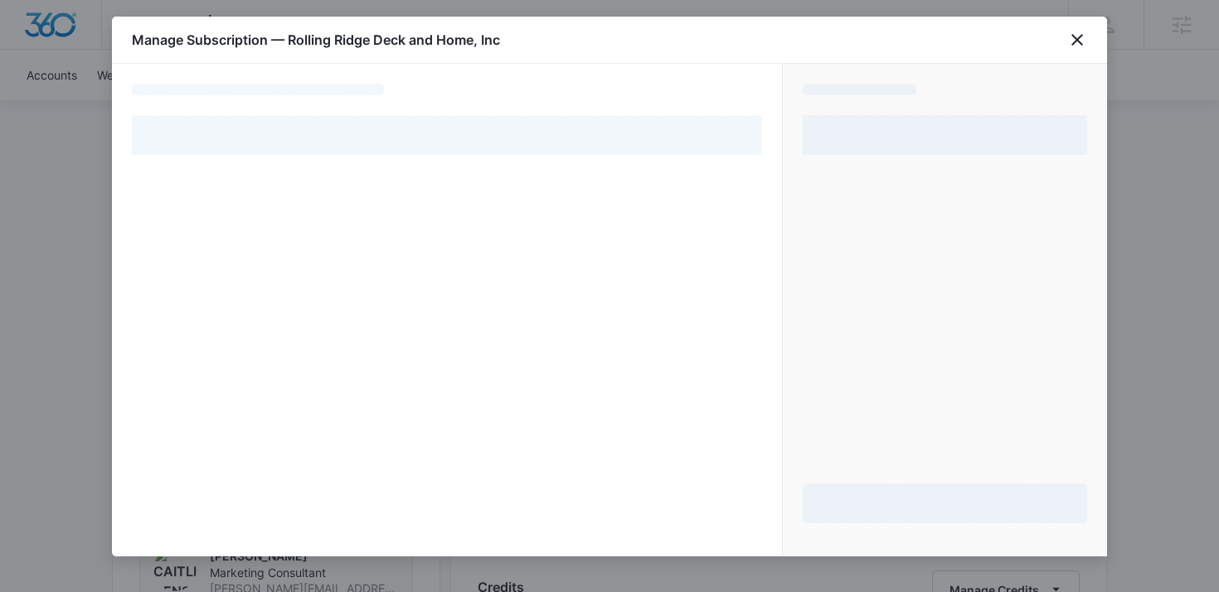
select select "pm_1RExD9A4n8RTgNjUO6RG7B34"
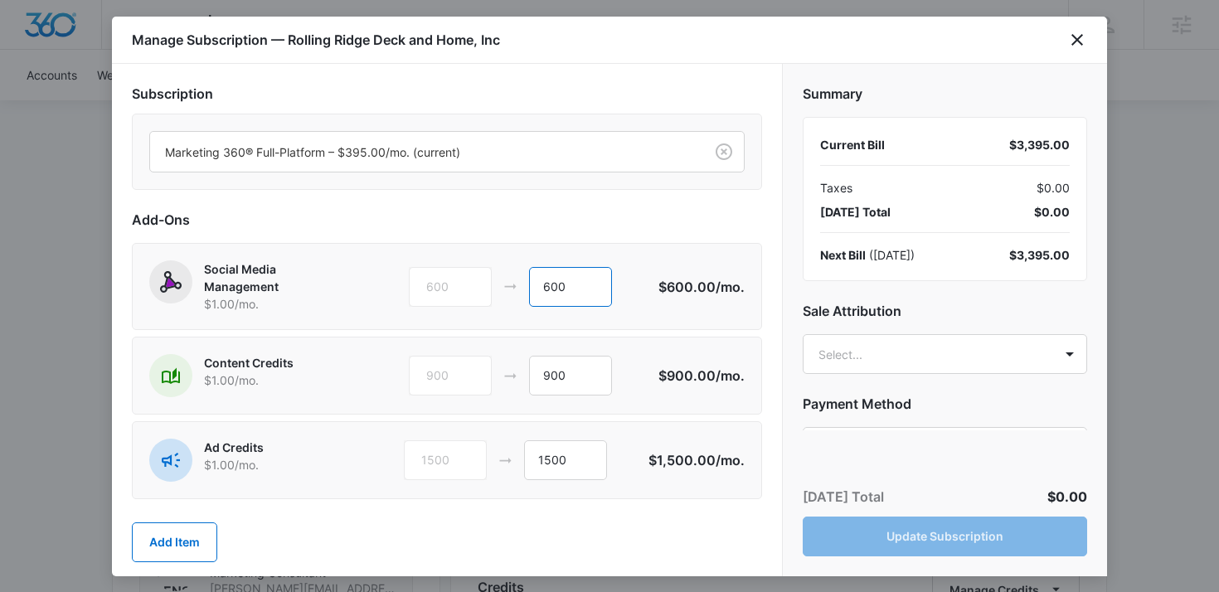
click at [556, 290] on input "600" at bounding box center [570, 287] width 83 height 40
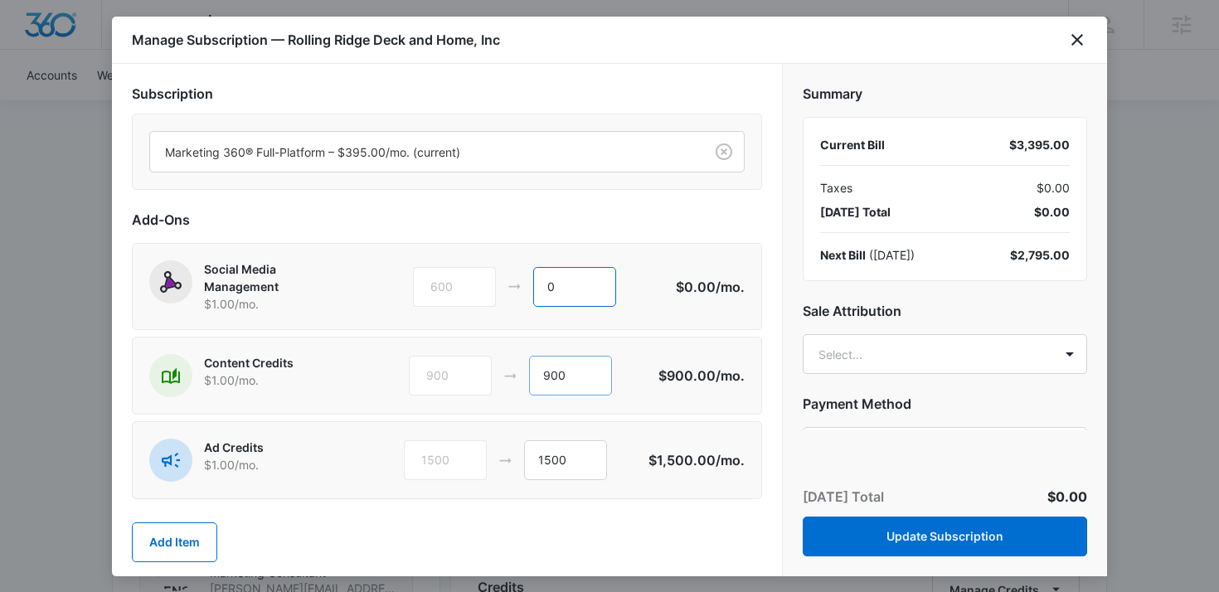
type input "0"
click at [554, 374] on input "900" at bounding box center [570, 376] width 83 height 40
type input "0"
drag, startPoint x: 560, startPoint y: 462, endPoint x: 476, endPoint y: 462, distance: 83.8
click at [476, 462] on div "1500 1500" at bounding box center [526, 460] width 245 height 40
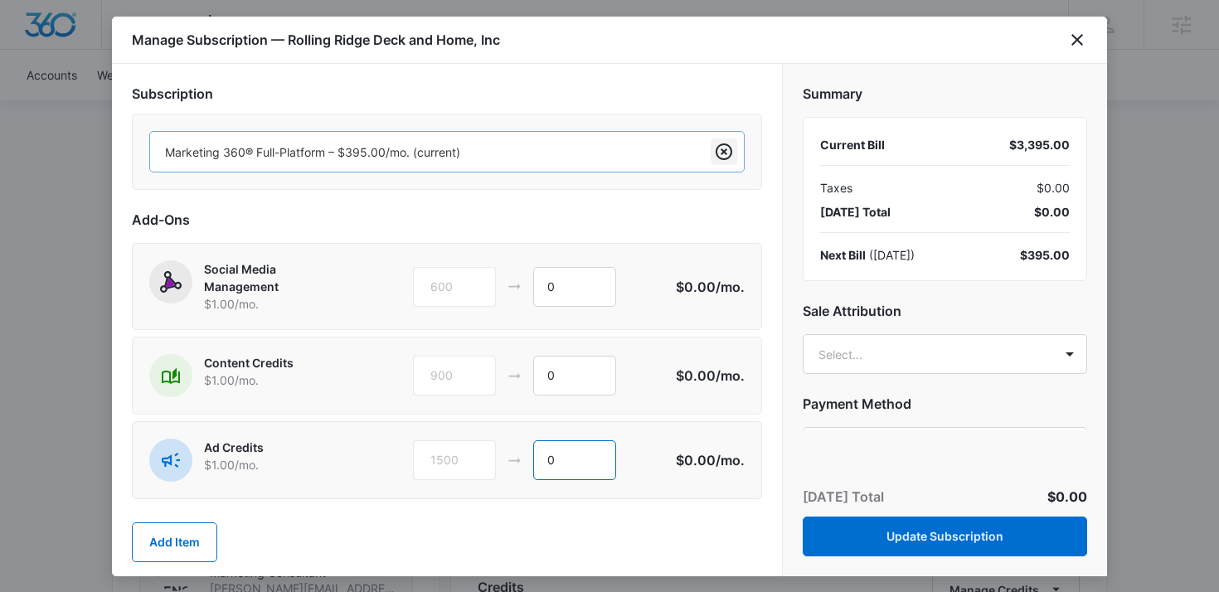
type input "0"
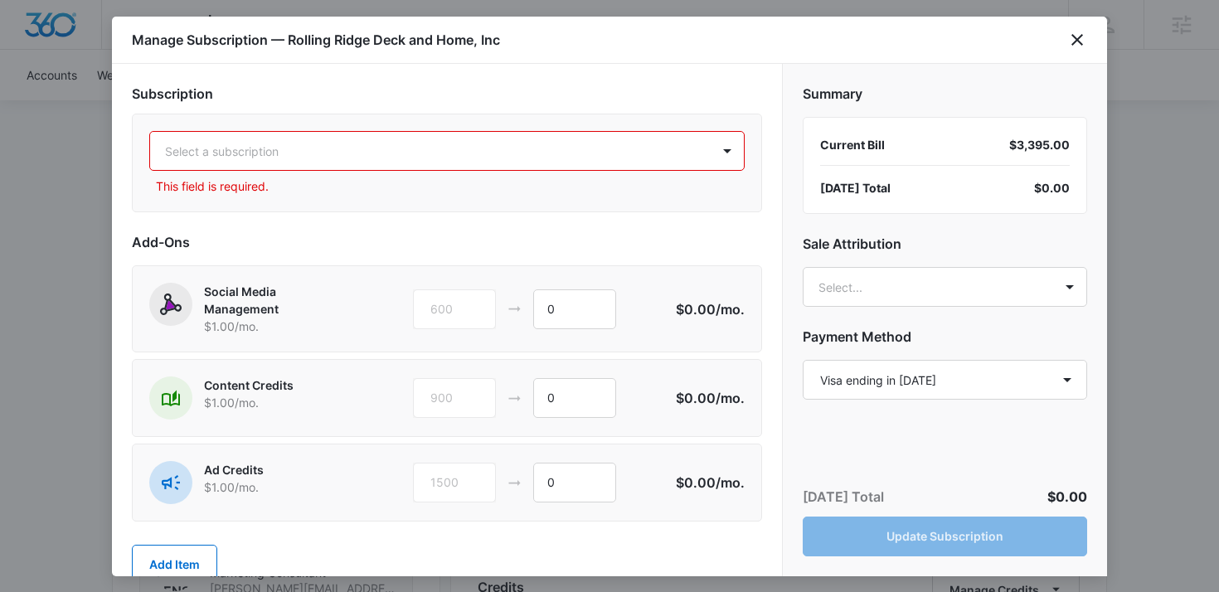
click at [522, 170] on div "Select a subscription" at bounding box center [446, 151] width 595 height 40
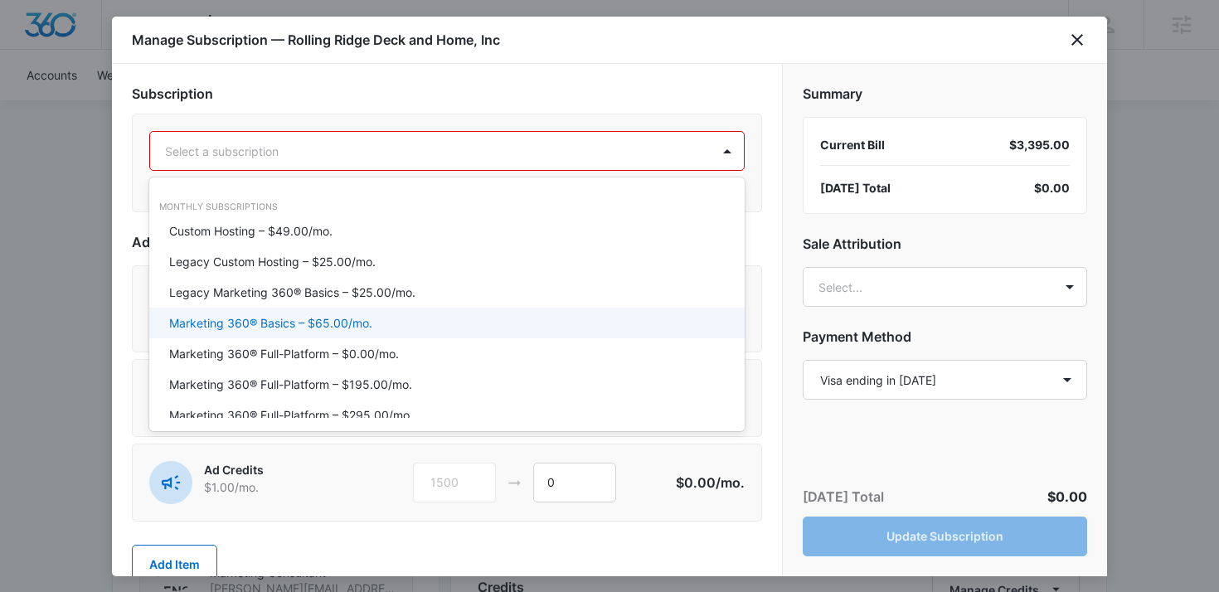
click at [342, 327] on p "Marketing 360® Basics – $65.00/mo." at bounding box center [270, 322] width 203 height 17
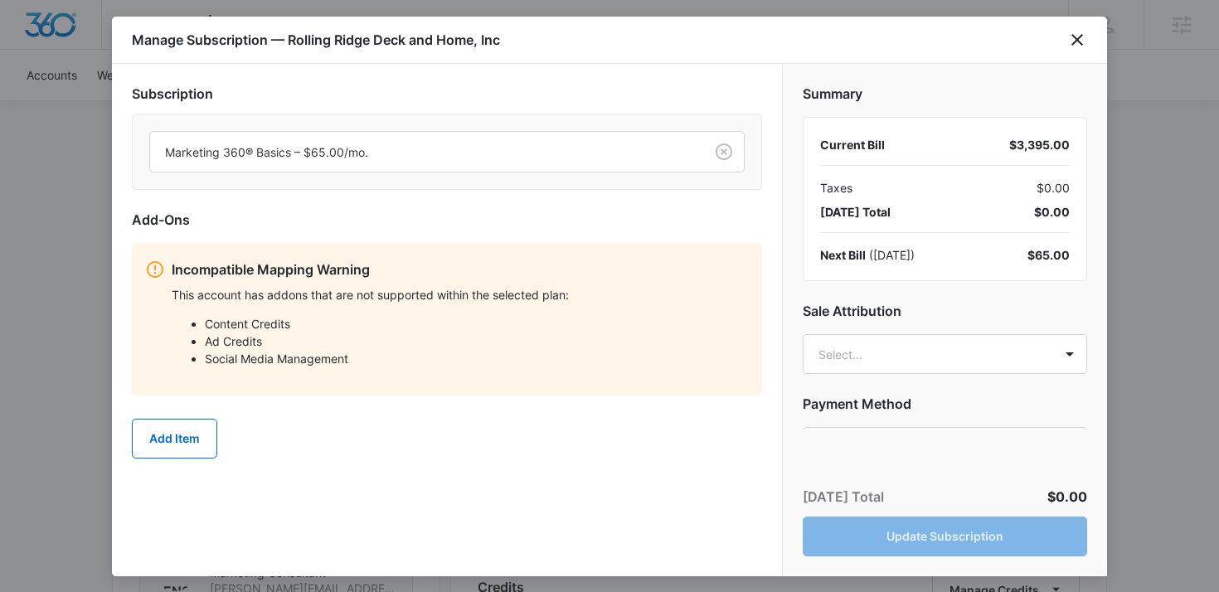
click at [289, 354] on li "Social Media Management" at bounding box center [477, 358] width 544 height 17
click at [371, 312] on div "This account has addons that are not supported within the selected plan: Conten…" at bounding box center [460, 332] width 577 height 93
click at [472, 281] on div "Incompatible Mapping Warning This account has addons that are not supported wit…" at bounding box center [460, 319] width 577 height 119
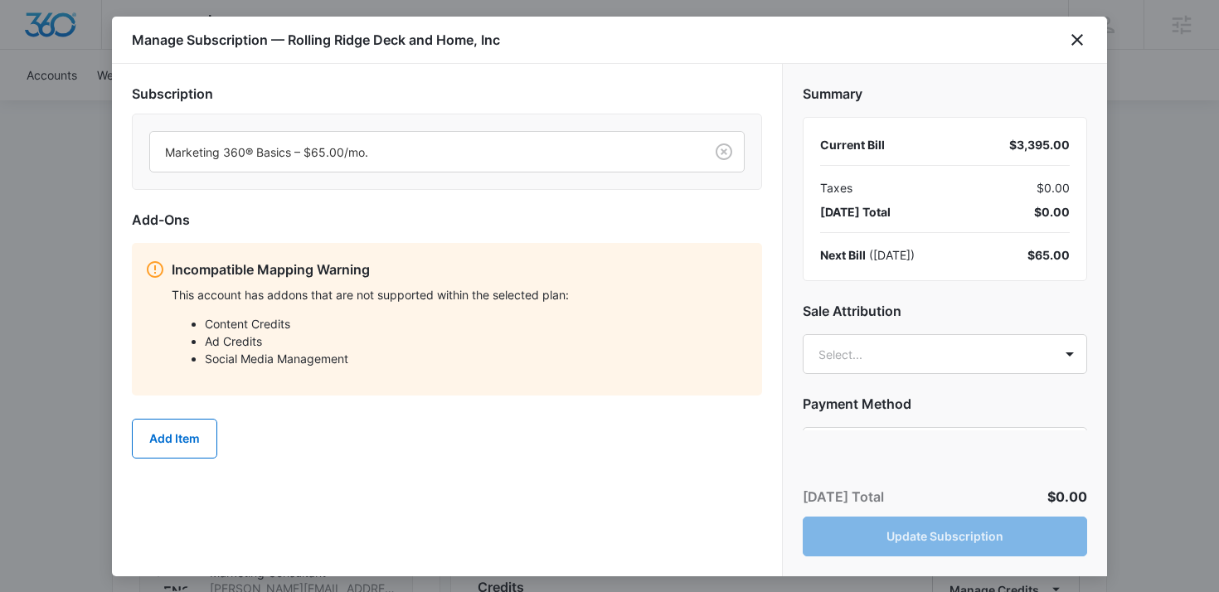
click at [863, 542] on div "[DATE] Total $0.00 Update Subscription" at bounding box center [945, 521] width 324 height 109
click at [852, 333] on div "Summary Current Bill $3,395.00 Taxes $0.00 [DATE] Total $0.00 Next Bill ( [DATE…" at bounding box center [945, 247] width 324 height 367
click at [535, 342] on li "Ad Credits" at bounding box center [477, 341] width 544 height 17
click at [273, 274] on p "Incompatible Mapping Warning" at bounding box center [460, 270] width 577 height 20
click at [181, 430] on button "Add Item" at bounding box center [174, 439] width 85 height 40
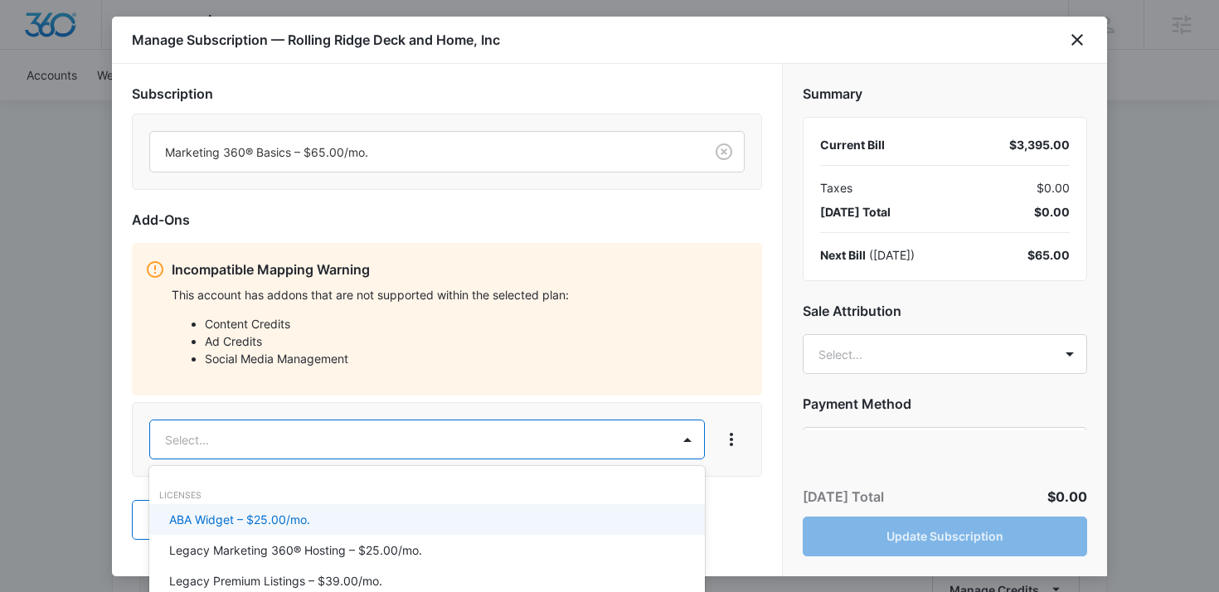
click at [230, 444] on body "Backoffice | Madwire Apps Settings AL [PERSON_NAME] [PERSON_NAME][EMAIL_ADDRESS…" at bounding box center [609, 298] width 1219 height 2282
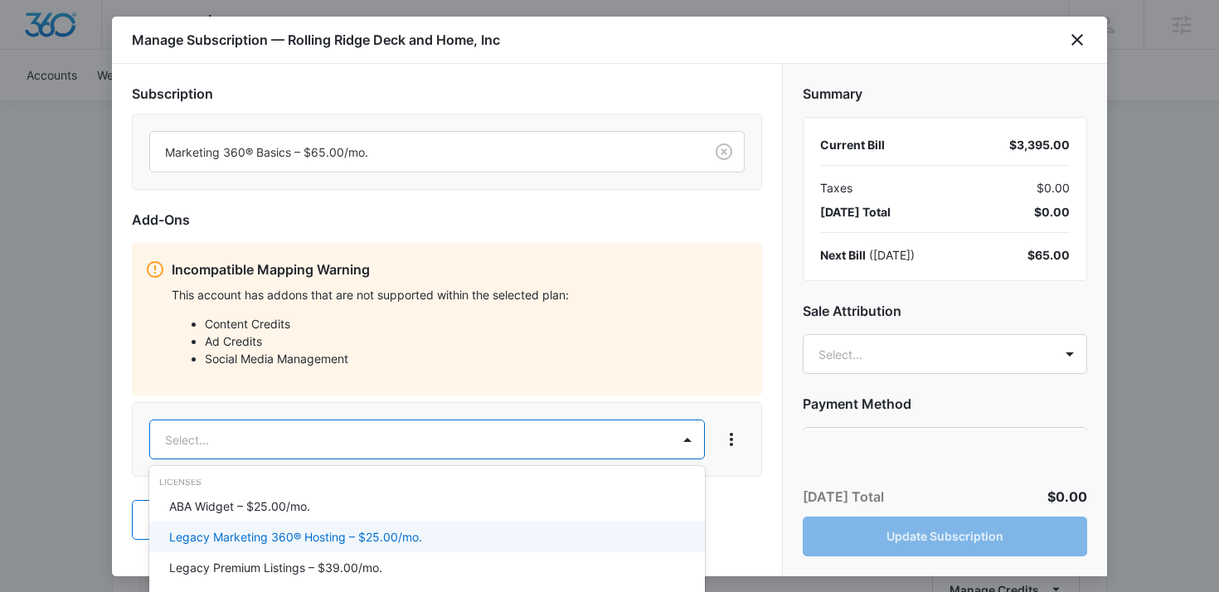
scroll to position [0, 0]
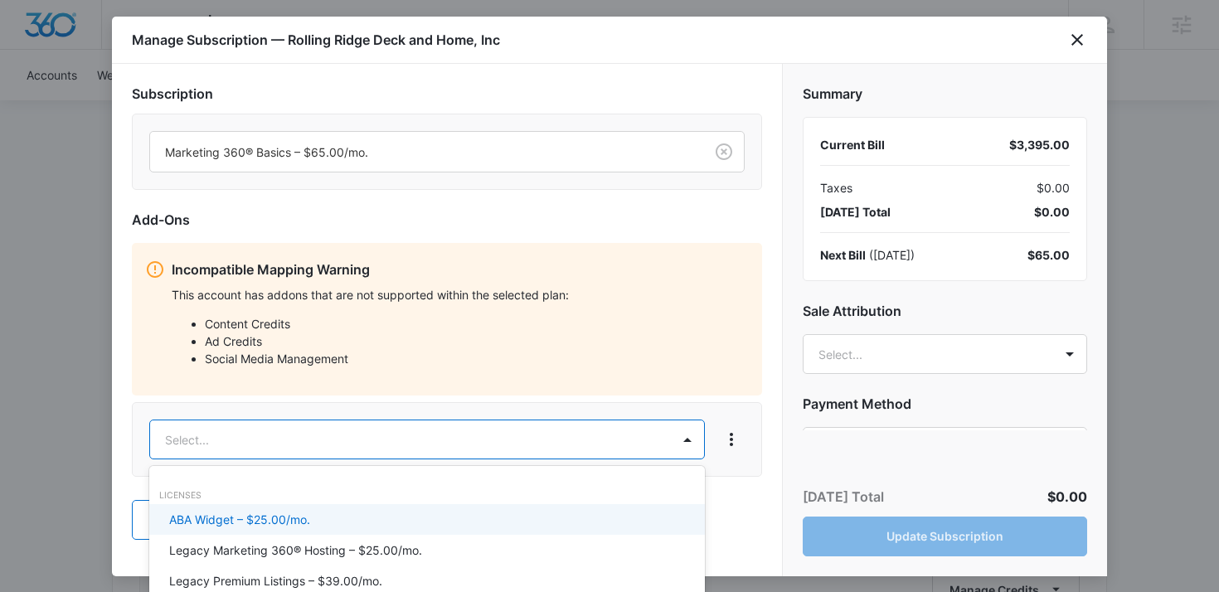
click at [727, 158] on div at bounding box center [609, 296] width 1219 height 592
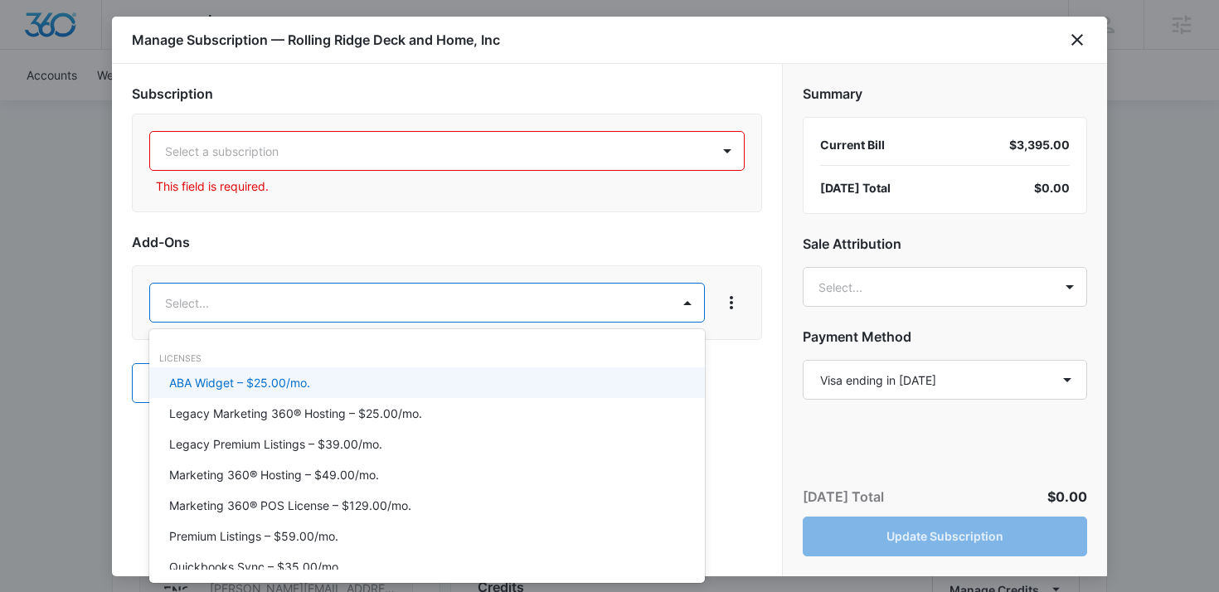
click at [170, 304] on body "Backoffice | Madwire Apps Settings AL [PERSON_NAME] [PERSON_NAME][EMAIL_ADDRESS…" at bounding box center [609, 298] width 1219 height 2282
click at [312, 153] on div at bounding box center [609, 296] width 1219 height 592
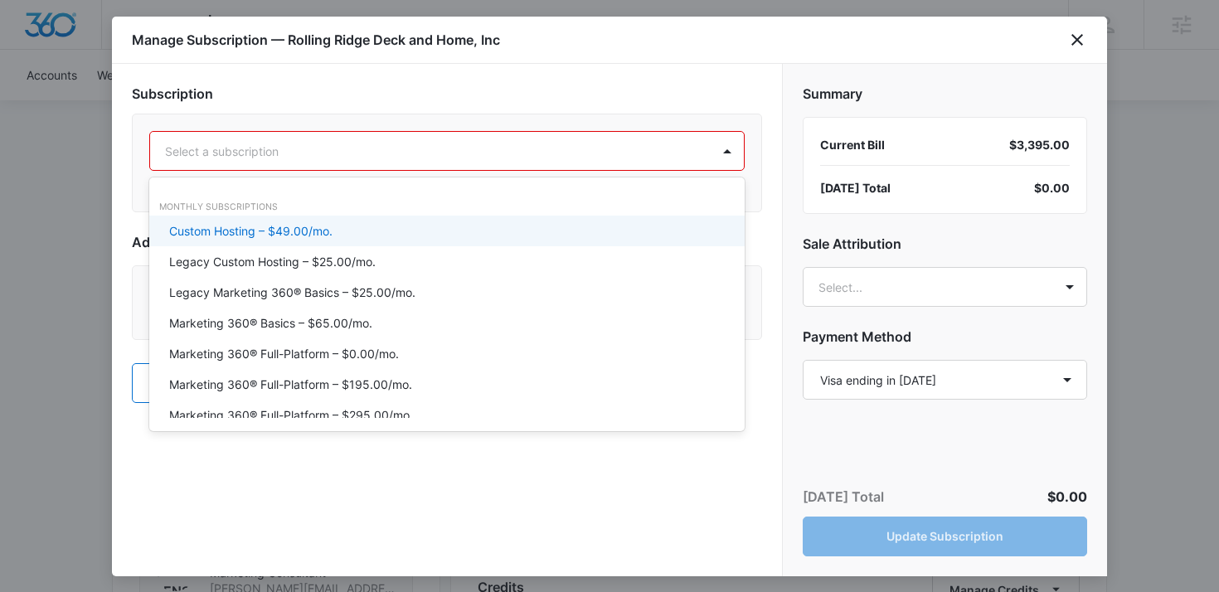
click at [312, 158] on div at bounding box center [427, 151] width 524 height 21
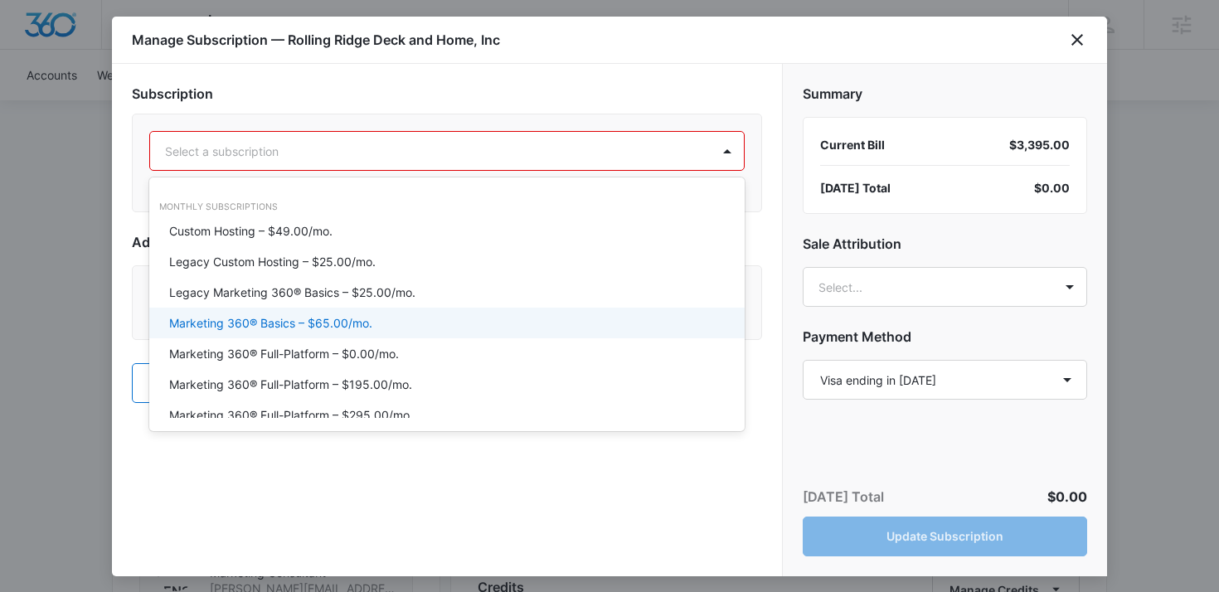
click at [316, 323] on p "Marketing 360® Basics – $65.00/mo." at bounding box center [270, 322] width 203 height 17
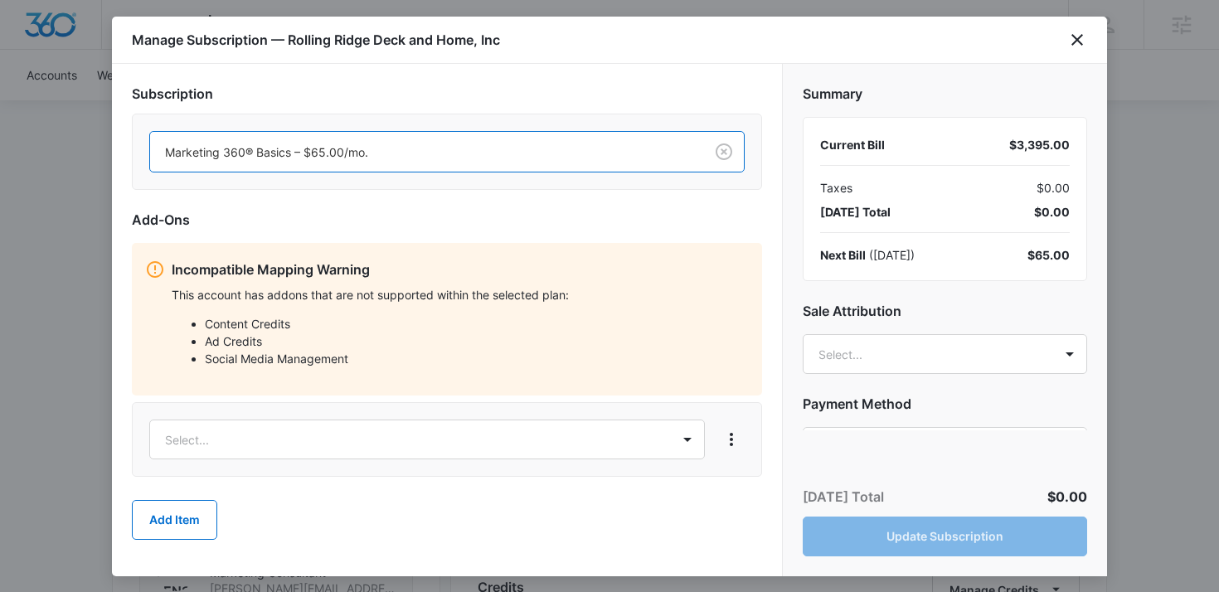
click at [906, 536] on div "[DATE] Total $0.00 Update Subscription" at bounding box center [945, 521] width 324 height 109
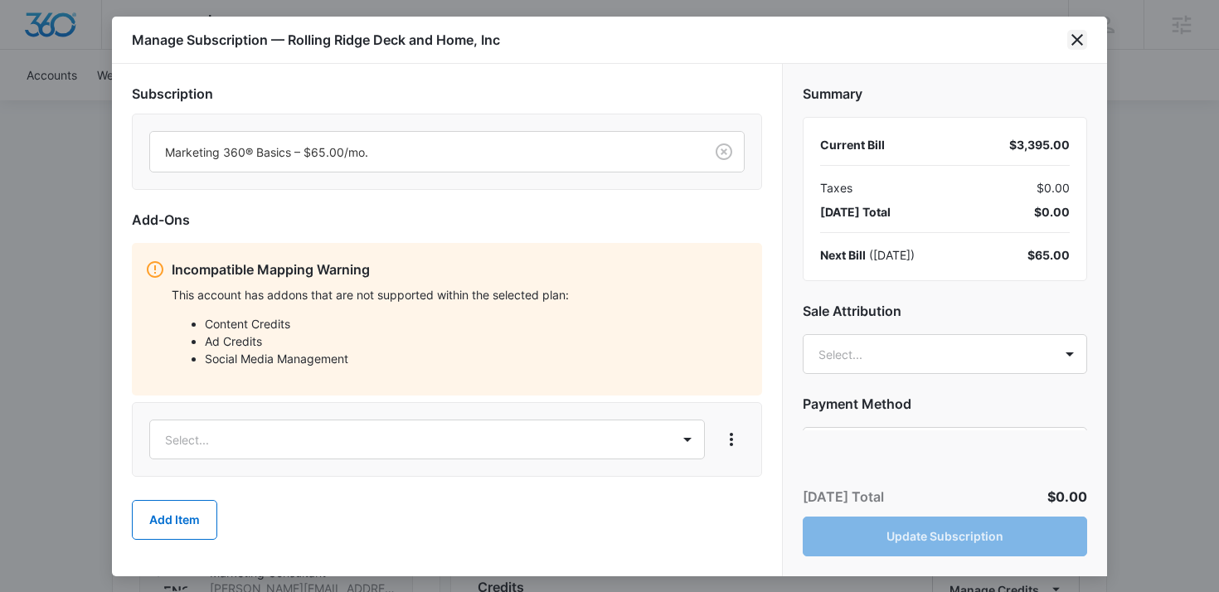
click at [1073, 49] on div "Manage Subscription — Rolling Ridge Deck and Home, Inc" at bounding box center [609, 40] width 995 height 47
click at [1073, 44] on icon "close" at bounding box center [1077, 40] width 12 height 12
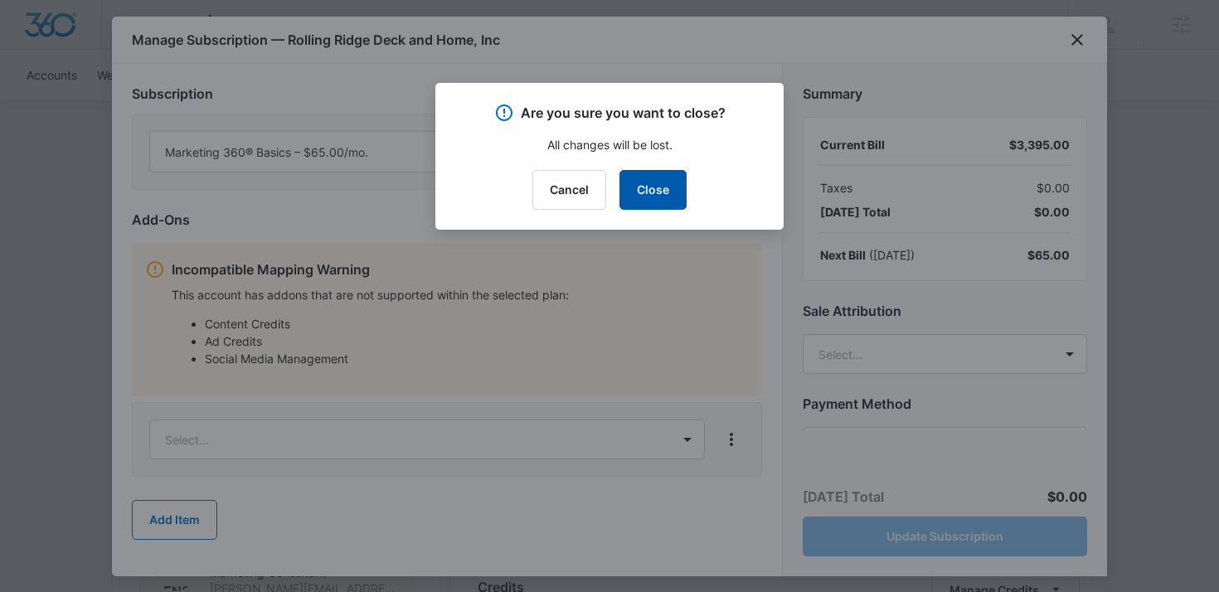
click at [640, 182] on button "Close" at bounding box center [652, 190] width 67 height 40
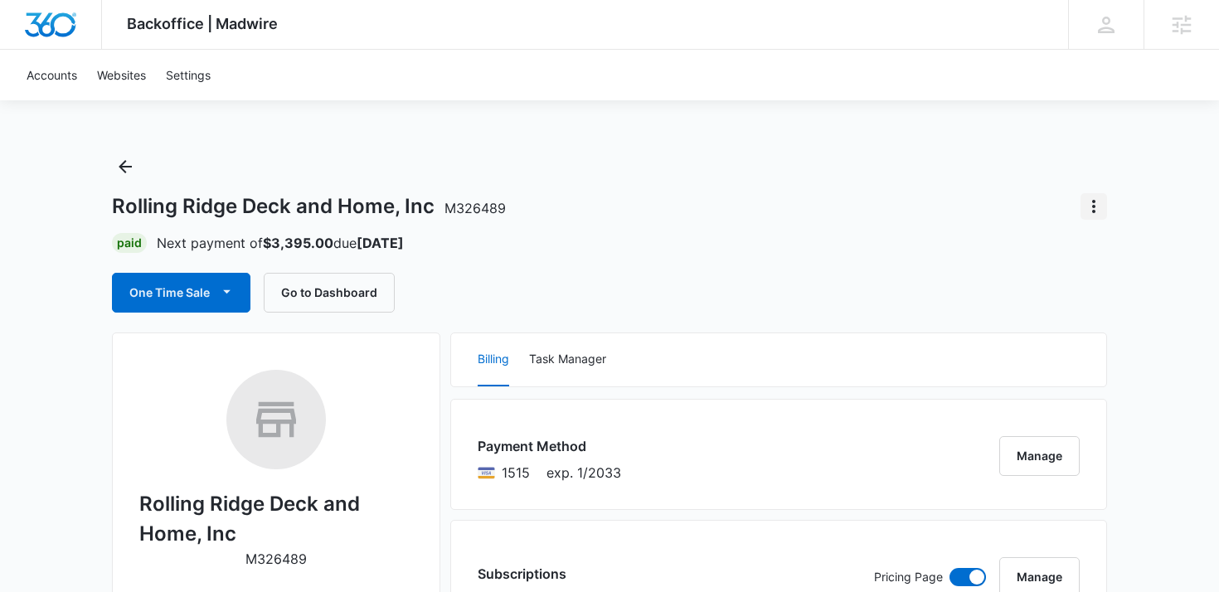
click at [1095, 199] on icon "Actions" at bounding box center [1094, 207] width 20 height 20
click at [874, 240] on div "Paid Next payment of $3,395.00 due [DATE]" at bounding box center [609, 243] width 995 height 20
